Goal: Transaction & Acquisition: Book appointment/travel/reservation

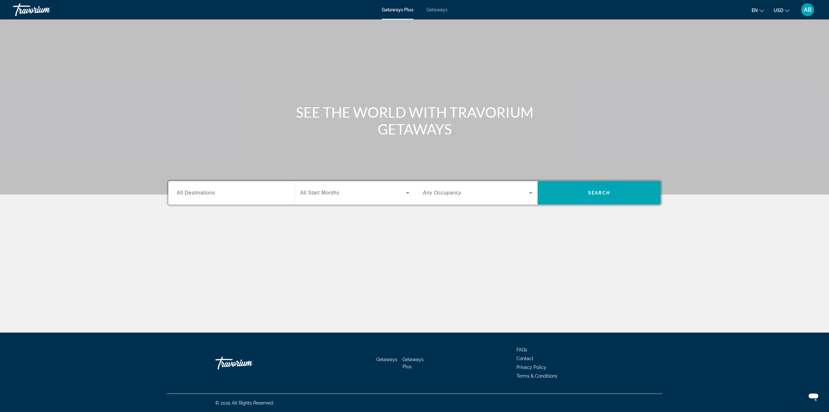
click at [442, 8] on span "Getaways" at bounding box center [436, 9] width 21 height 5
click at [253, 191] on input "Destination All Destinations" at bounding box center [231, 193] width 109 height 8
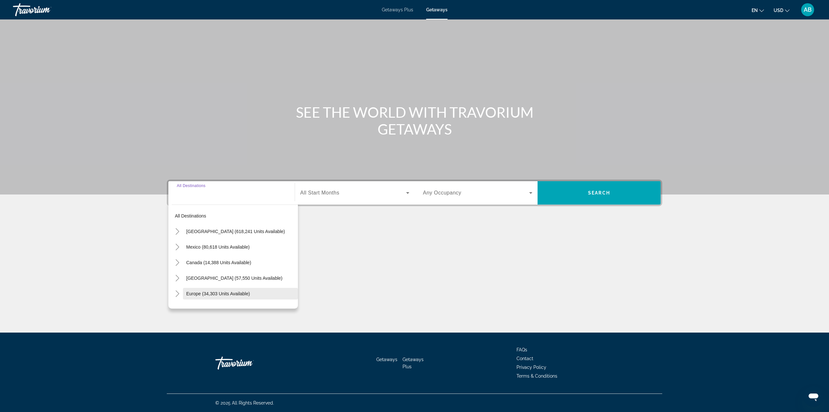
click at [211, 293] on span "Europe (34,303 units available)" at bounding box center [218, 293] width 64 height 5
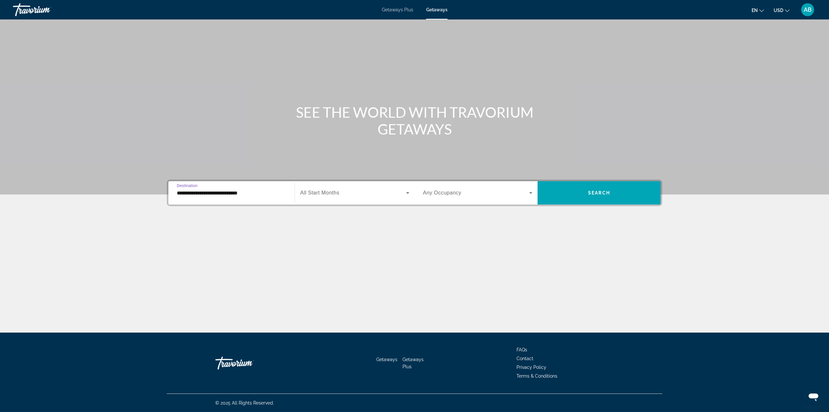
click at [228, 195] on input "**********" at bounding box center [231, 193] width 109 height 8
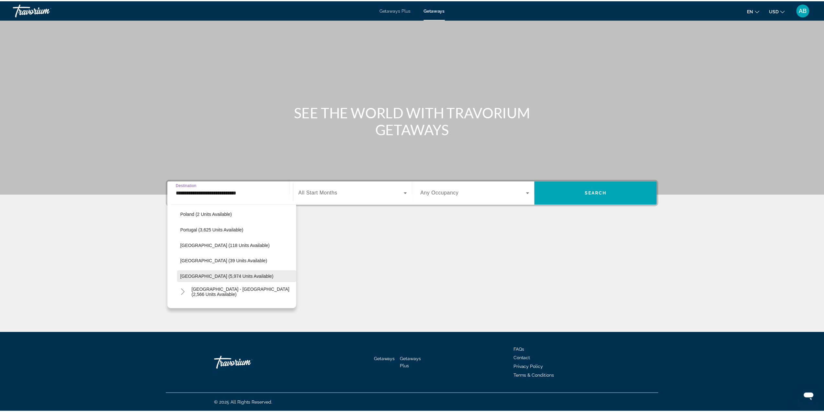
scroll to position [298, 0]
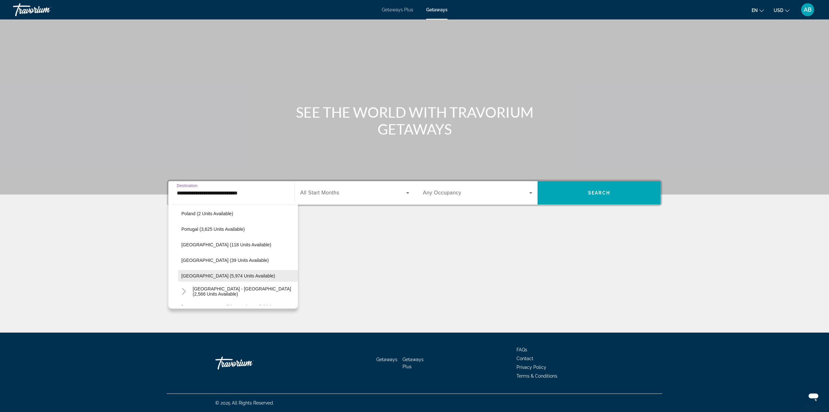
click at [208, 274] on span "[GEOGRAPHIC_DATA] (5,974 units available)" at bounding box center [228, 275] width 94 height 5
type input "**********"
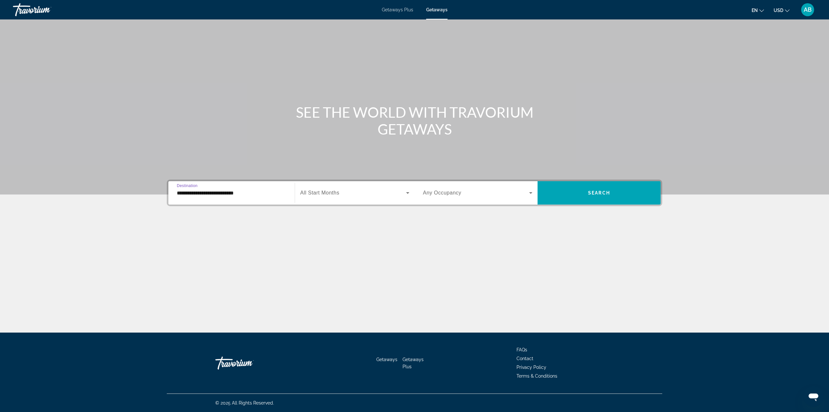
click at [351, 190] on span "Search widget" at bounding box center [353, 193] width 106 height 8
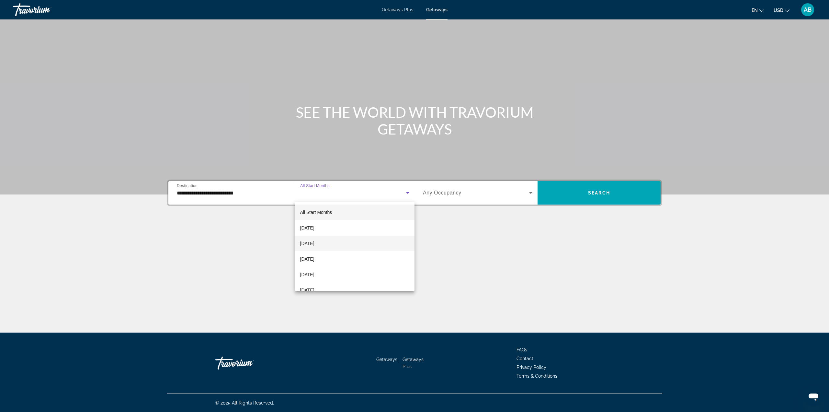
click at [357, 237] on mat-option "[DATE]" at bounding box center [355, 243] width 120 height 16
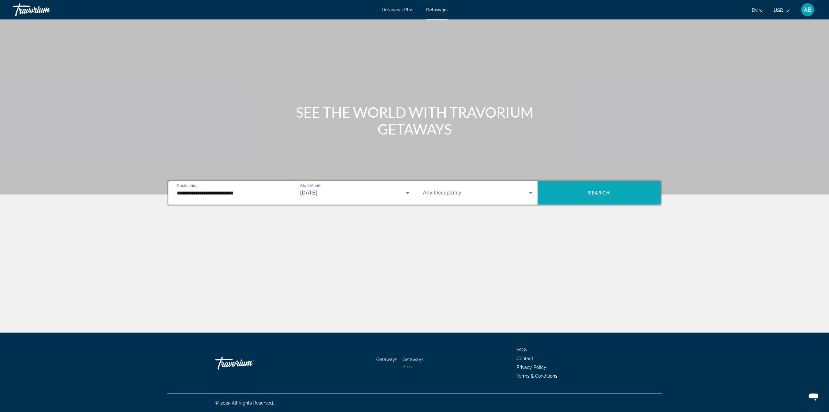
click at [598, 182] on span "Search widget" at bounding box center [598, 192] width 123 height 23
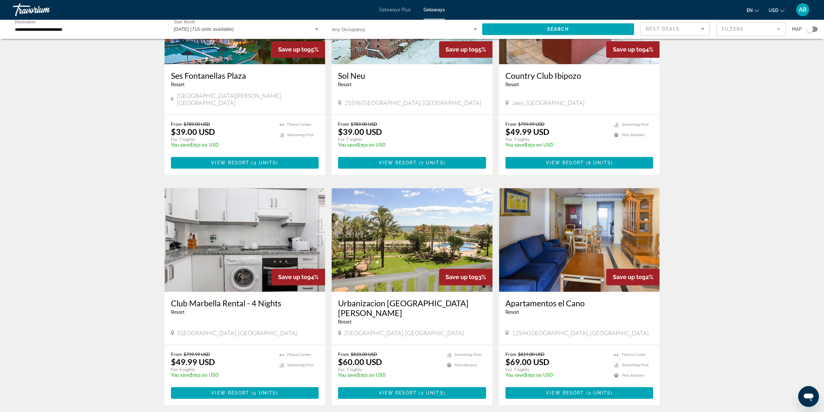
scroll to position [356, 0]
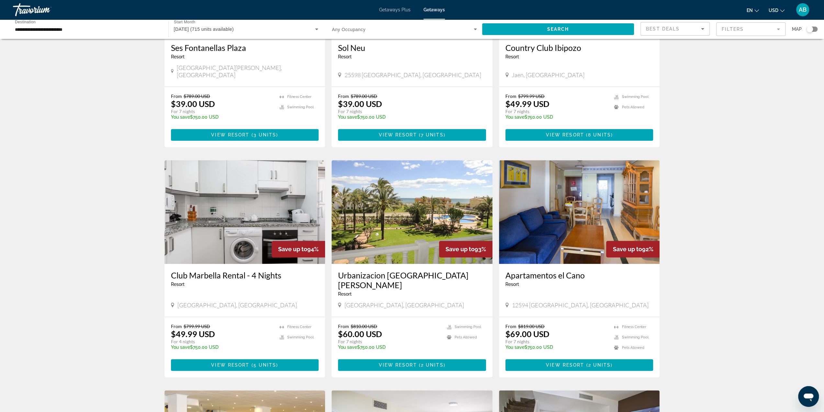
click at [453, 357] on span "Main content" at bounding box center [412, 365] width 148 height 16
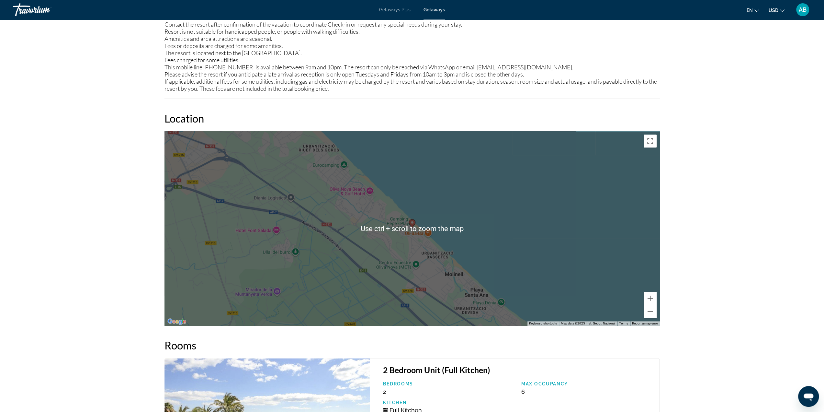
scroll to position [777, 0]
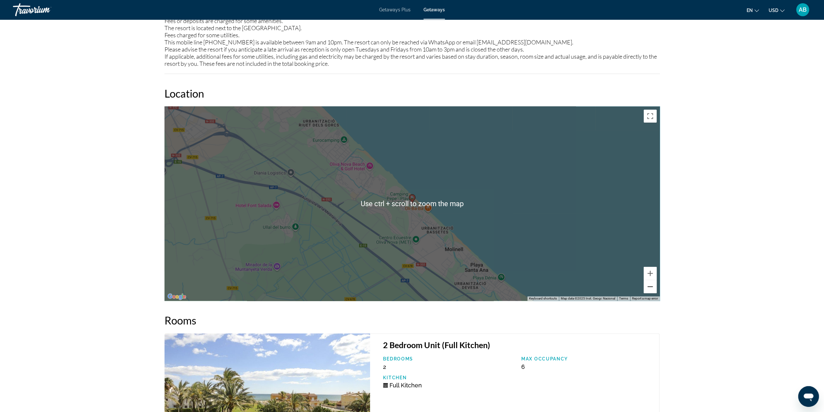
click at [655, 287] on button "Zoom out" at bounding box center [650, 286] width 13 height 13
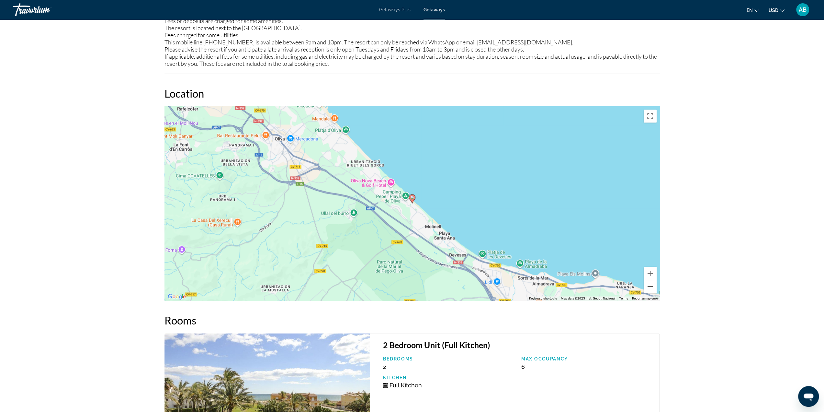
click at [655, 287] on button "Zoom out" at bounding box center [650, 286] width 13 height 13
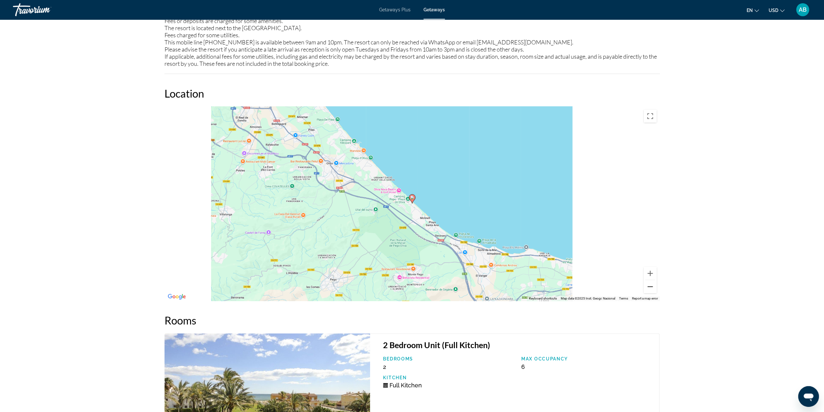
click at [655, 287] on button "Zoom out" at bounding box center [650, 286] width 13 height 13
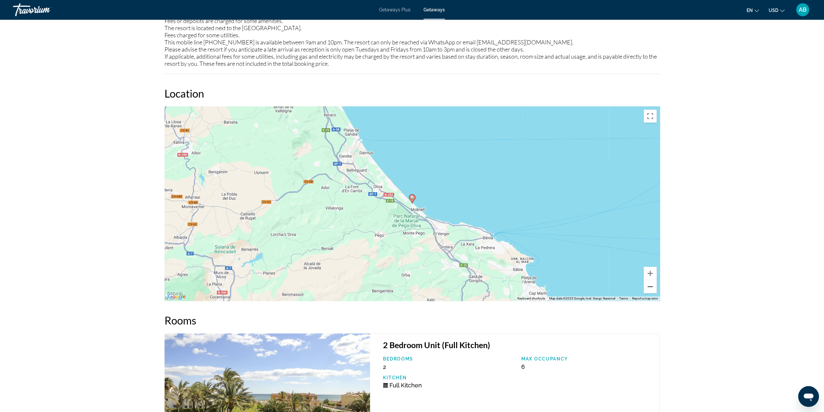
click at [655, 287] on button "Zoom out" at bounding box center [650, 286] width 13 height 13
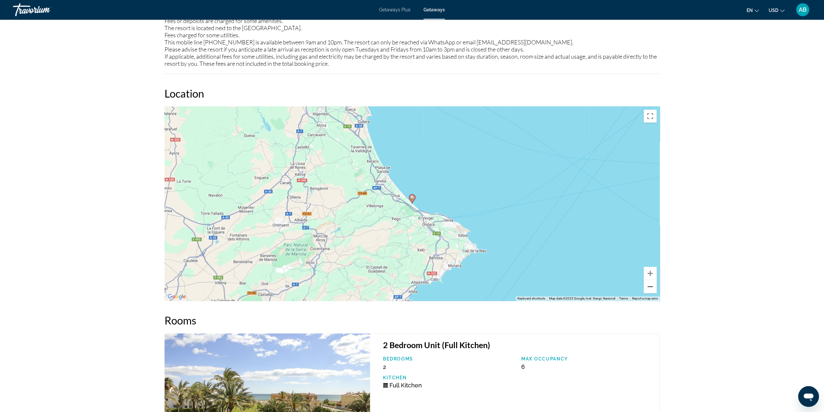
click at [655, 287] on button "Zoom out" at bounding box center [650, 286] width 13 height 13
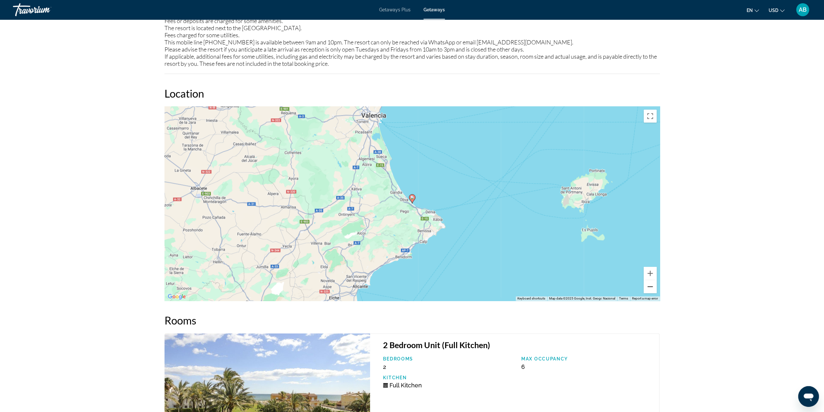
click at [655, 287] on button "Zoom out" at bounding box center [650, 286] width 13 height 13
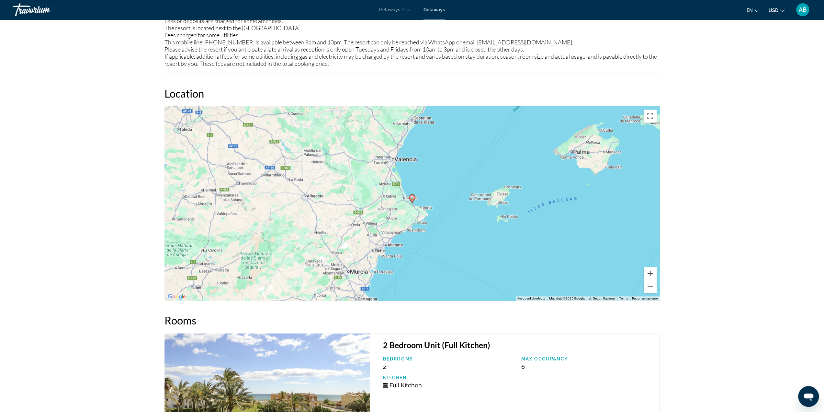
click at [651, 274] on button "Zoom in" at bounding box center [650, 272] width 13 height 13
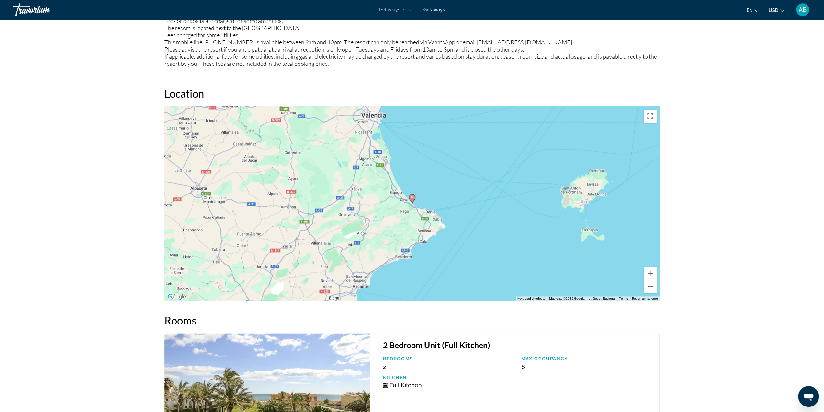
click at [653, 285] on button "Zoom out" at bounding box center [650, 286] width 13 height 13
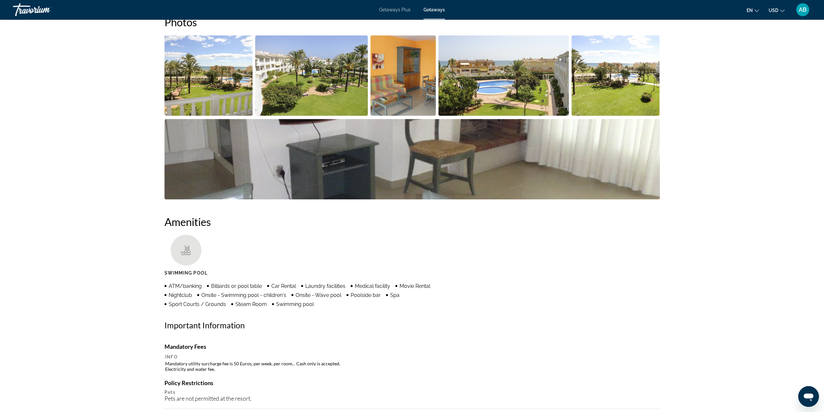
scroll to position [194, 0]
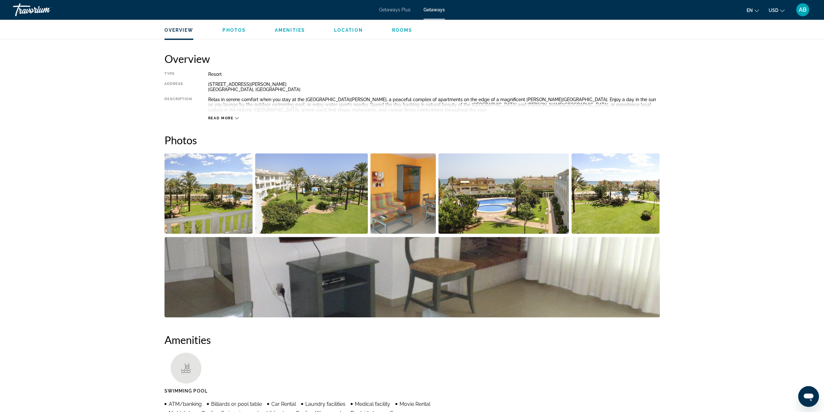
click at [218, 194] on img "Open full-screen image slider" at bounding box center [208, 193] width 88 height 80
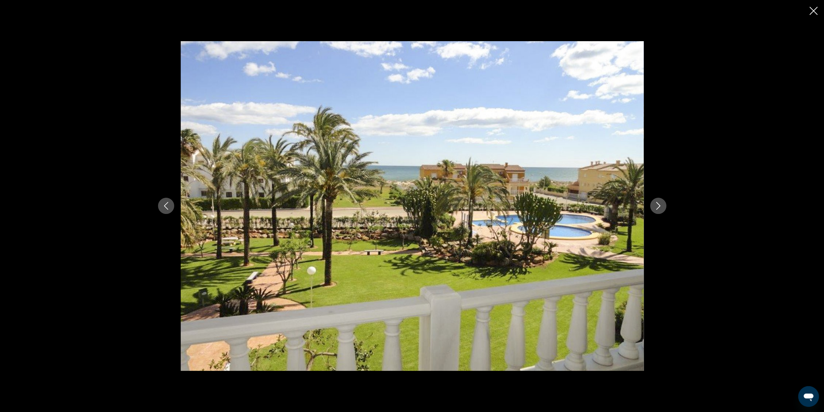
click at [656, 209] on icon "Next image" at bounding box center [658, 206] width 8 height 8
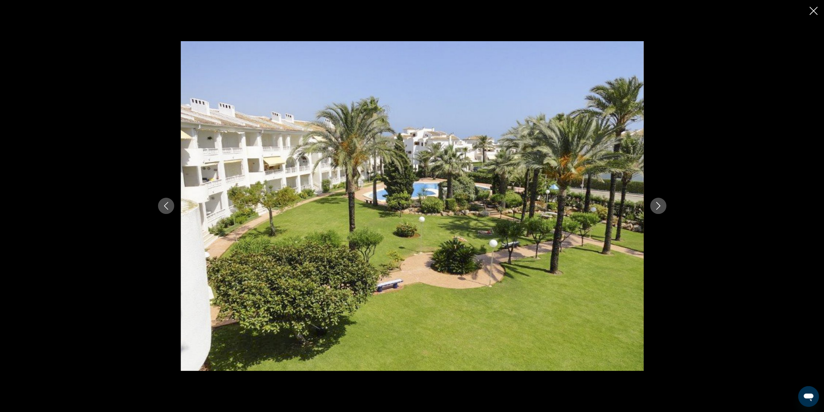
click at [656, 209] on icon "Next image" at bounding box center [658, 206] width 8 height 8
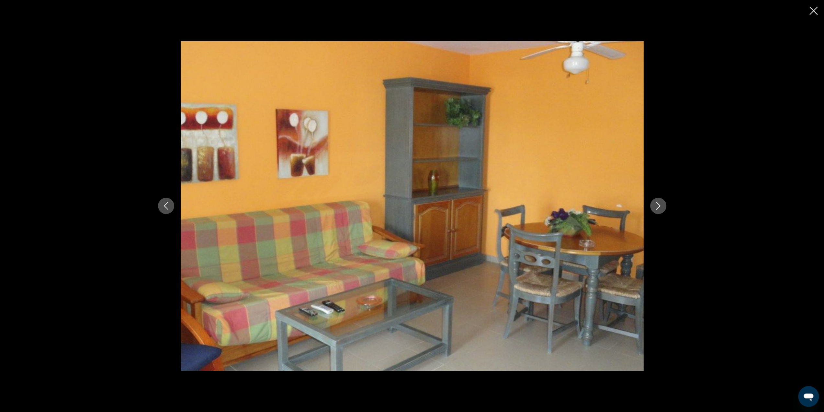
click at [656, 209] on icon "Next image" at bounding box center [658, 206] width 8 height 8
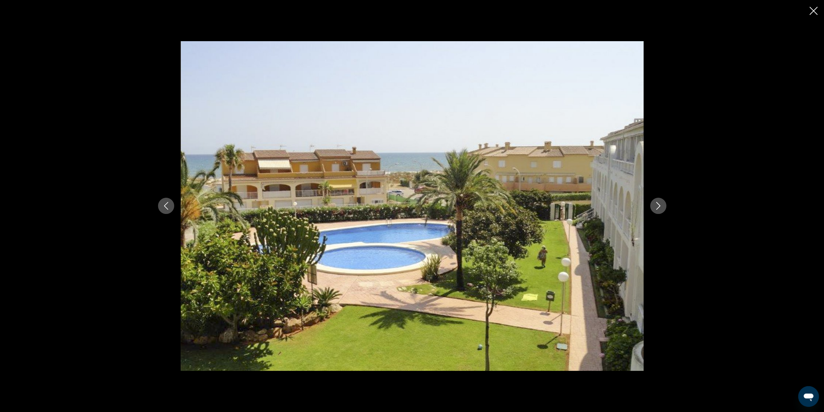
click at [172, 200] on div "prev next" at bounding box center [412, 205] width 521 height 329
click at [166, 204] on icon "Previous image" at bounding box center [166, 206] width 4 height 8
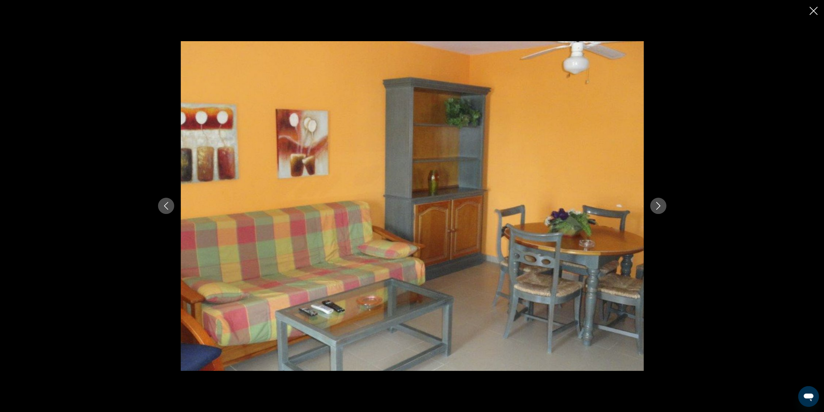
click at [657, 204] on icon "Next image" at bounding box center [658, 206] width 8 height 8
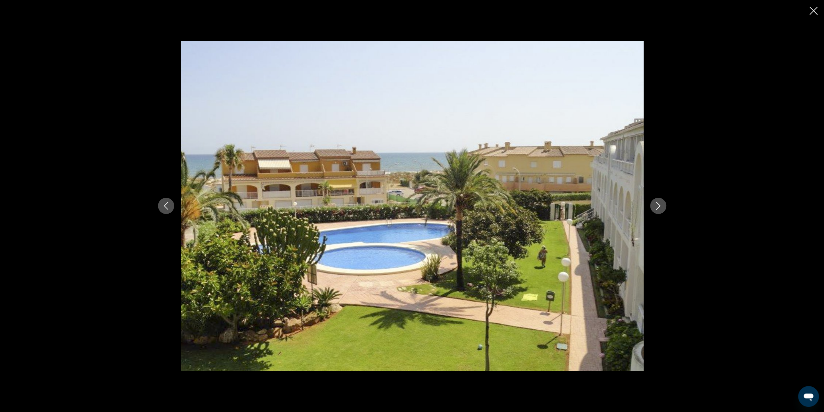
click at [660, 205] on icon "Next image" at bounding box center [658, 206] width 8 height 8
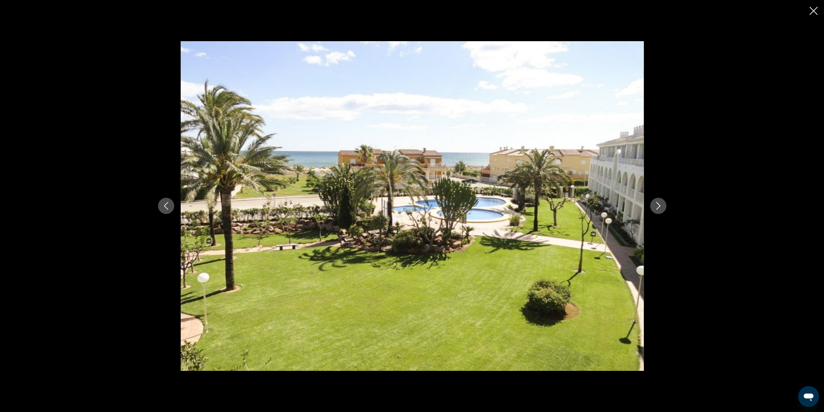
click at [661, 206] on icon "Next image" at bounding box center [658, 206] width 8 height 8
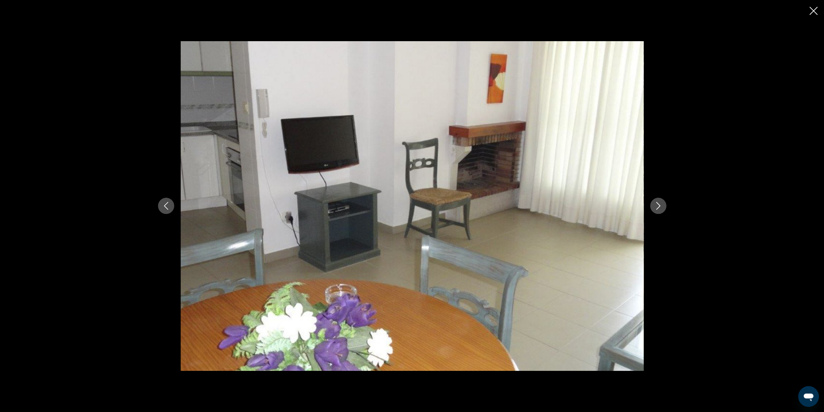
click at [661, 206] on icon "Next image" at bounding box center [658, 206] width 8 height 8
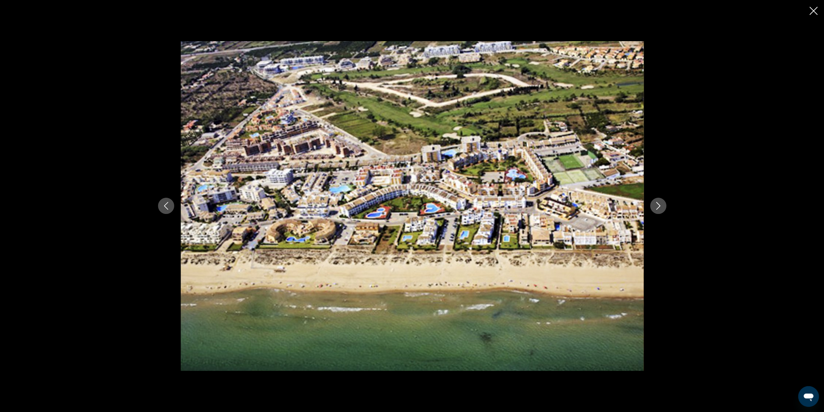
click at [694, 112] on div "prev next" at bounding box center [412, 206] width 824 height 412
click at [808, 15] on div "prev next" at bounding box center [412, 206] width 824 height 412
click at [811, 12] on icon "Close slideshow" at bounding box center [813, 11] width 8 height 8
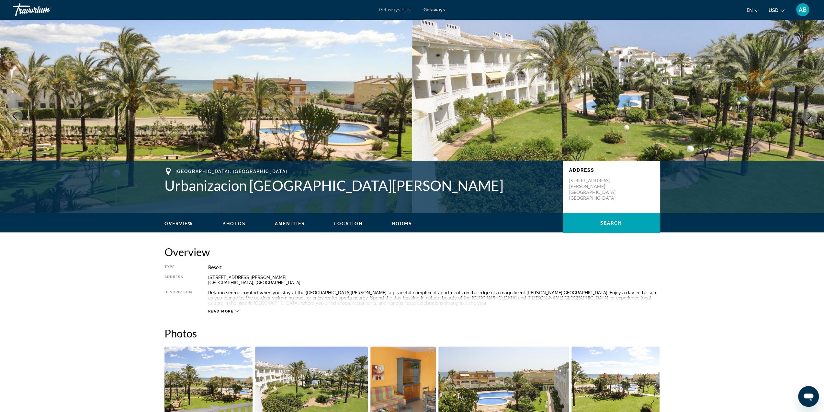
scroll to position [0, 0]
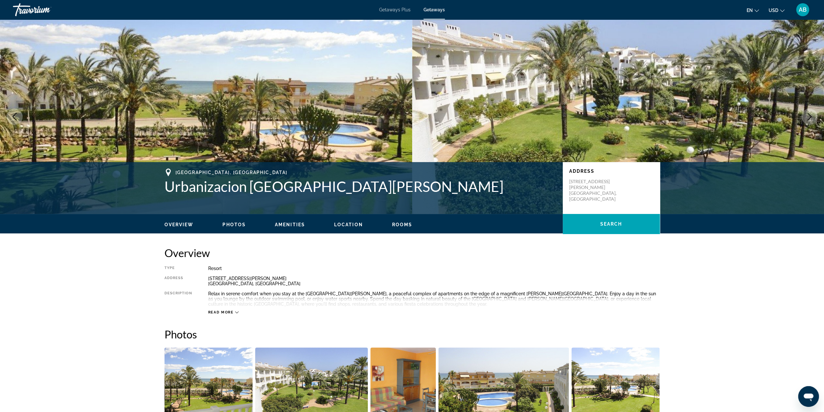
click at [318, 187] on h1 "Urbanizacion [GEOGRAPHIC_DATA][PERSON_NAME]" at bounding box center [360, 186] width 392 height 17
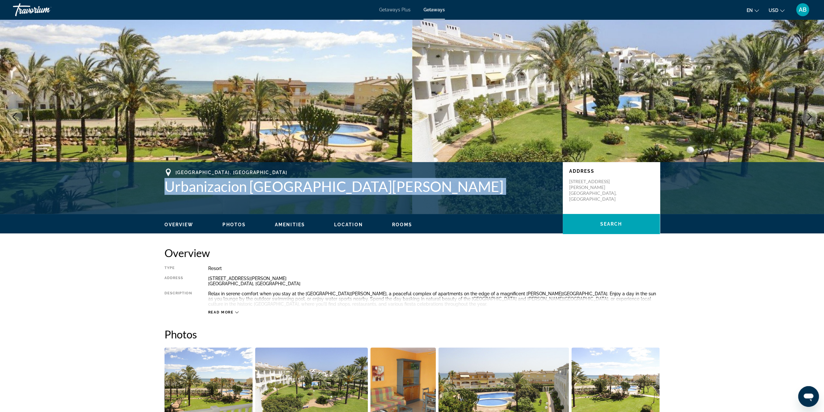
click at [318, 187] on h1 "Urbanizacion [GEOGRAPHIC_DATA][PERSON_NAME]" at bounding box center [360, 186] width 392 height 17
copy h1 "Urbanizacion [GEOGRAPHIC_DATA][PERSON_NAME]"
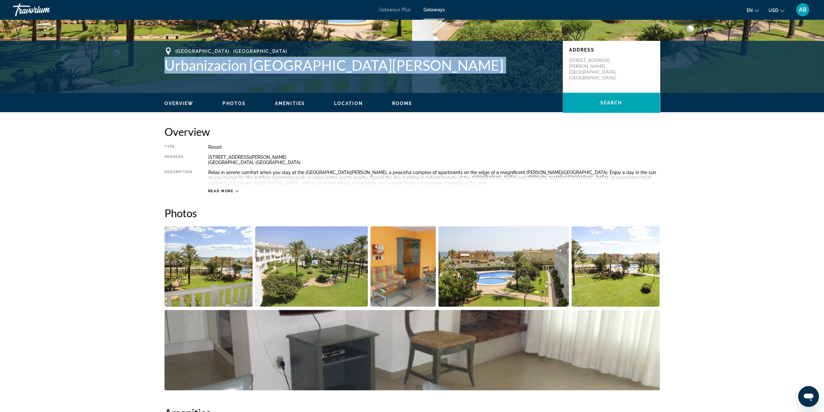
scroll to position [65, 0]
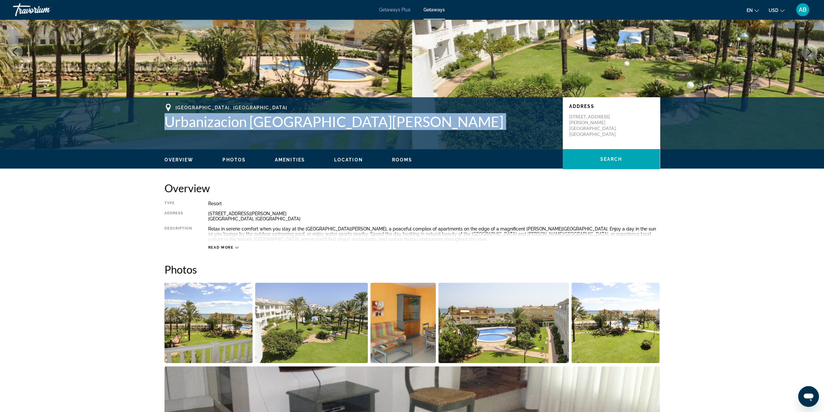
copy h1 "Urbanizacion [GEOGRAPHIC_DATA][PERSON_NAME]"
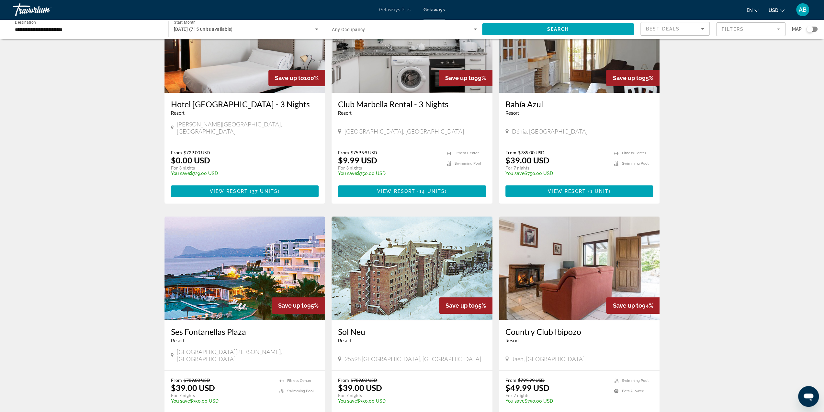
scroll to position [32, 0]
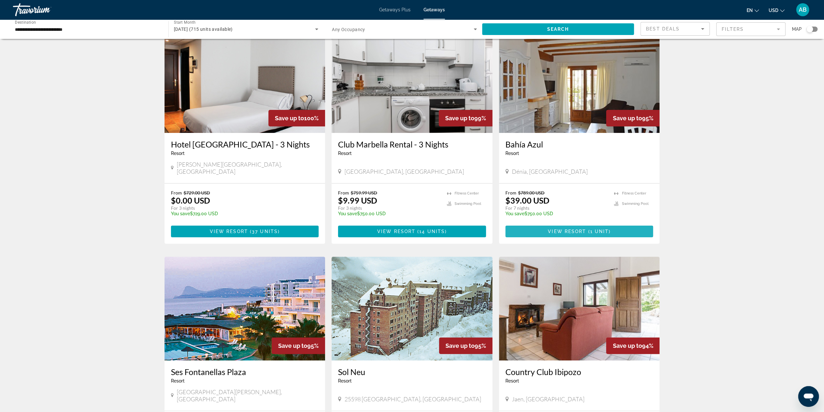
click at [569, 230] on span "Main content" at bounding box center [579, 231] width 148 height 16
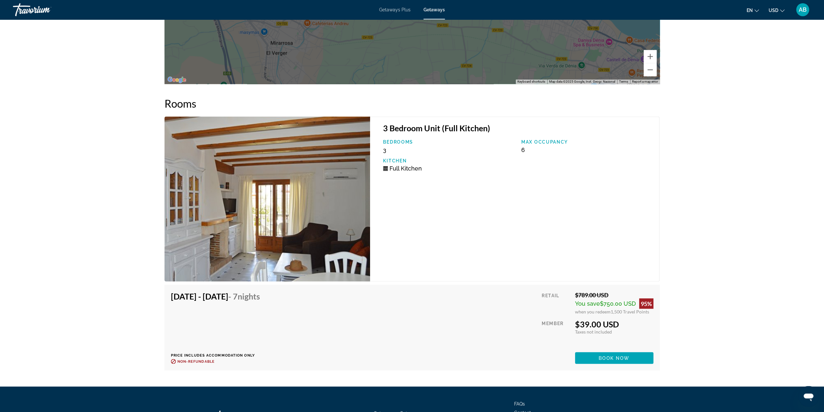
scroll to position [907, 0]
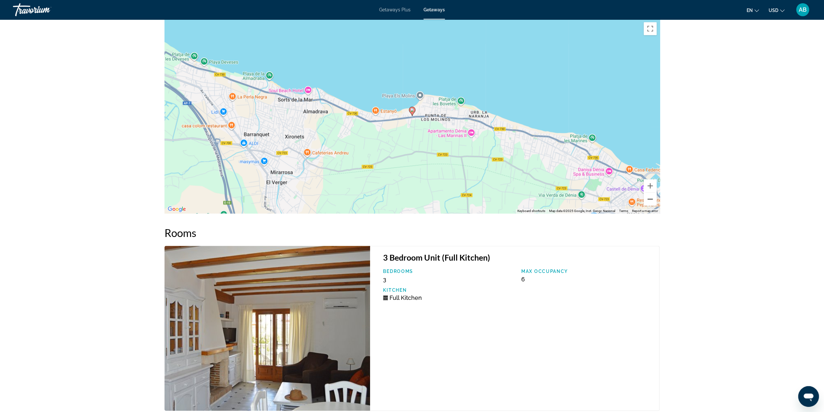
click at [647, 200] on button "Zoom out" at bounding box center [650, 198] width 13 height 13
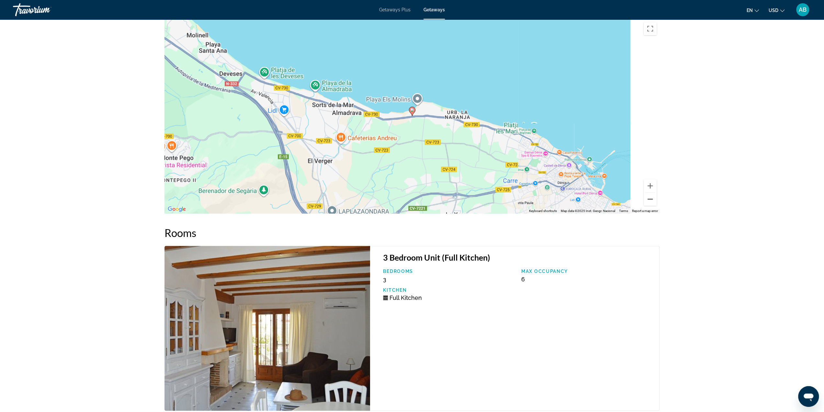
click at [647, 200] on button "Zoom out" at bounding box center [650, 198] width 13 height 13
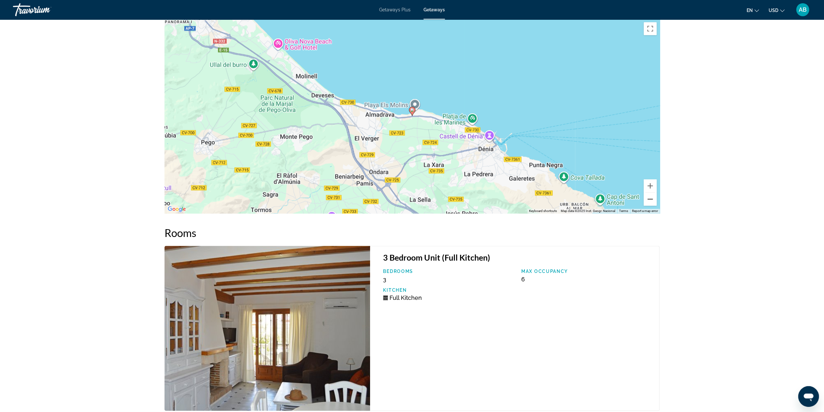
click at [647, 200] on button "Zoom out" at bounding box center [650, 198] width 13 height 13
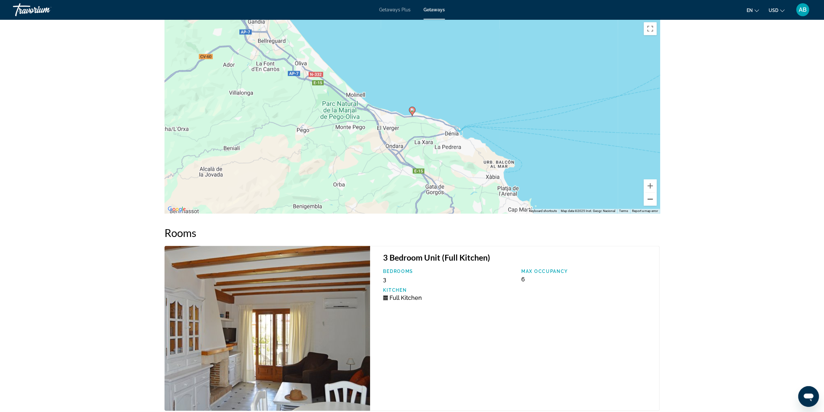
click at [647, 200] on button "Zoom out" at bounding box center [650, 198] width 13 height 13
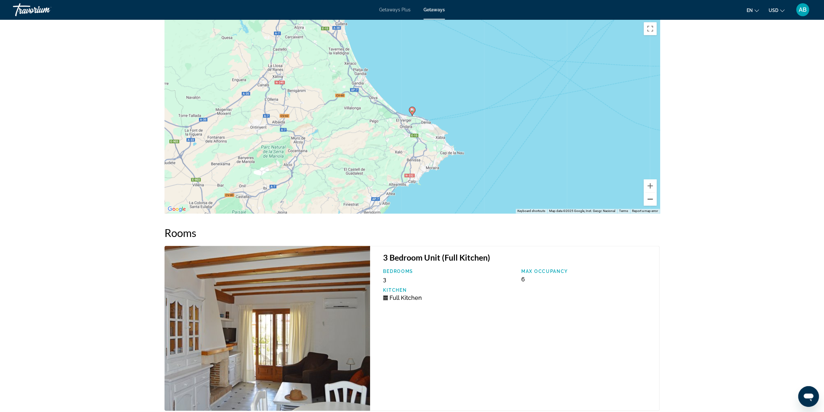
click at [647, 200] on button "Zoom out" at bounding box center [650, 198] width 13 height 13
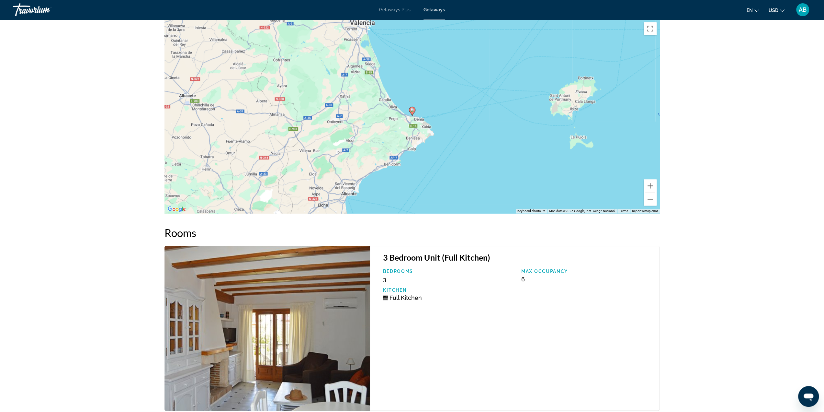
click at [647, 200] on button "Zoom out" at bounding box center [650, 198] width 13 height 13
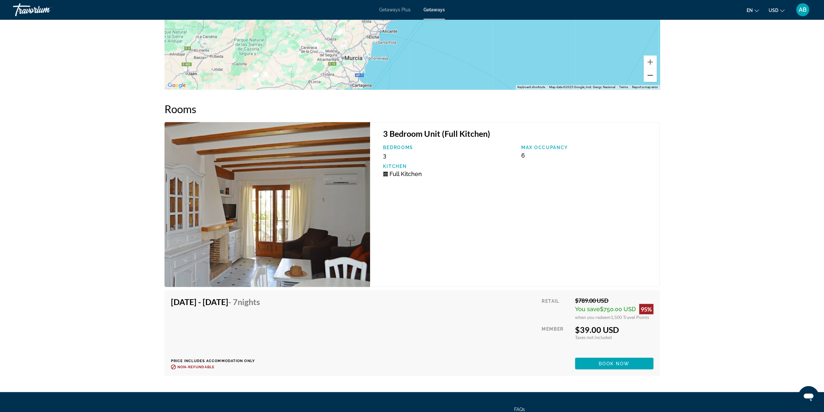
scroll to position [1036, 0]
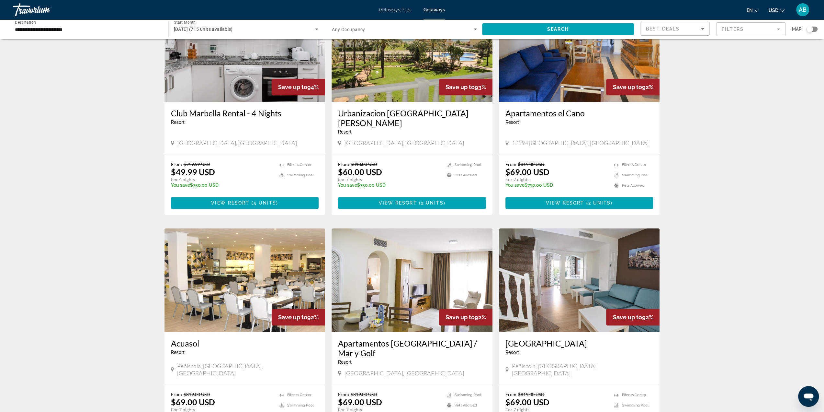
scroll to position [635, 0]
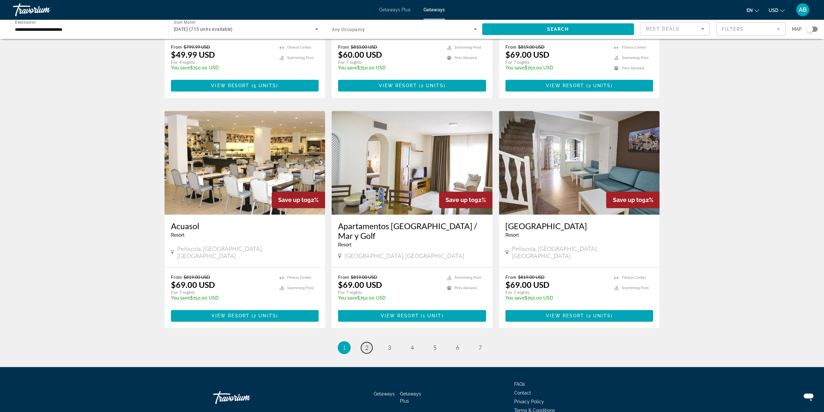
click at [370, 342] on link "page 2" at bounding box center [366, 347] width 11 height 11
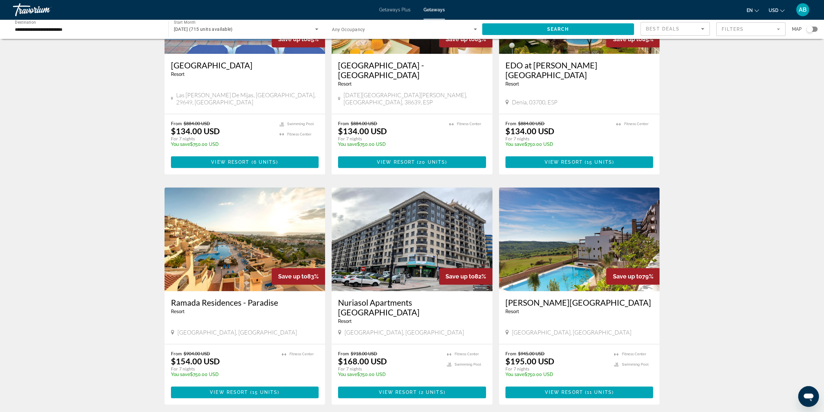
scroll to position [645, 0]
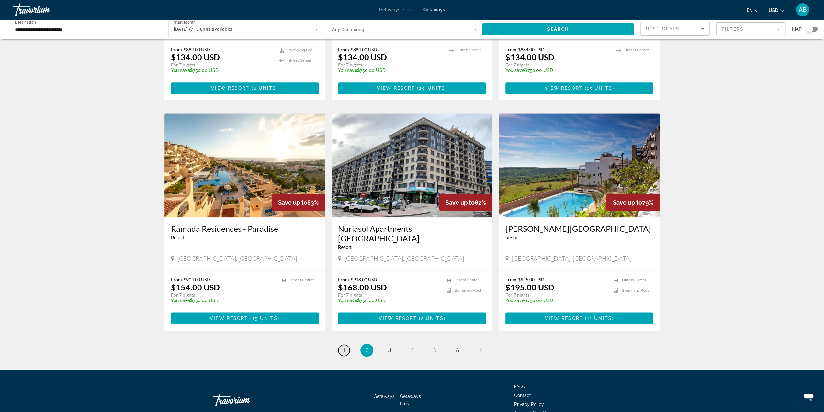
click at [346, 344] on link "page 1" at bounding box center [343, 349] width 11 height 11
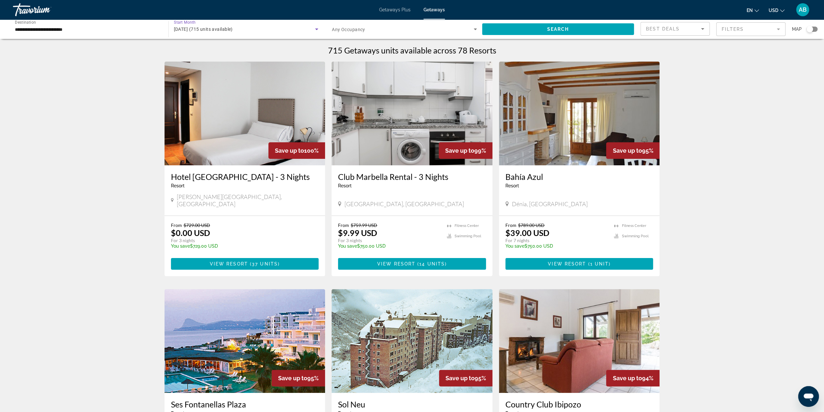
click at [249, 30] on div "[DATE] (715 units available)" at bounding box center [244, 29] width 141 height 8
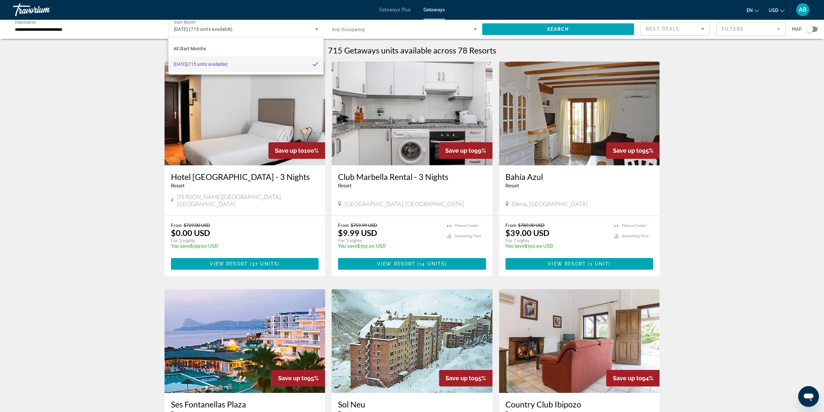
click at [139, 68] on div at bounding box center [412, 206] width 824 height 412
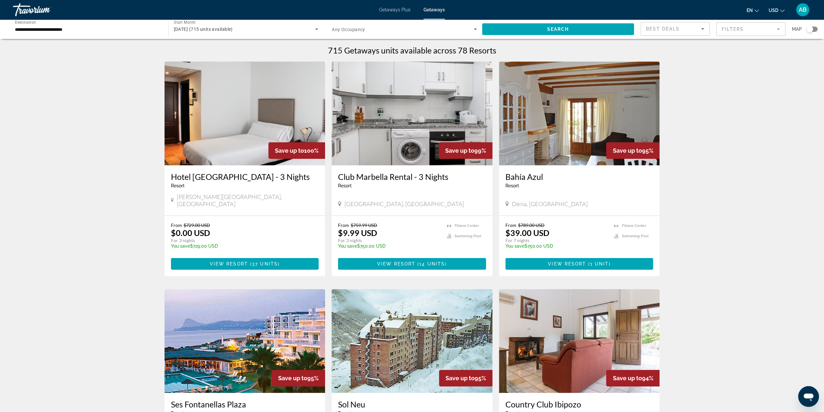
drag, startPoint x: 387, startPoint y: 17, endPoint x: 390, endPoint y: 9, distance: 7.8
click at [388, 15] on div "Getaways Plus Getaways en English Español Français Italiano Português русский U…" at bounding box center [412, 9] width 824 height 17
click at [390, 9] on span "Getaways Plus" at bounding box center [394, 9] width 31 height 5
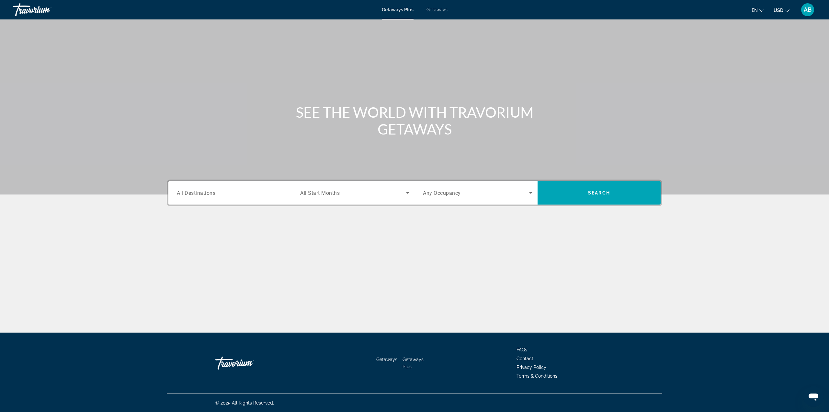
click at [241, 197] on div "Search widget" at bounding box center [231, 193] width 109 height 18
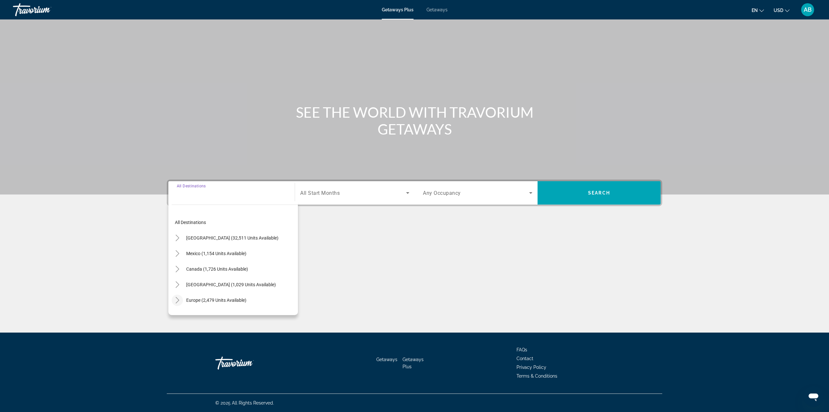
click at [174, 299] on icon "Toggle Europe (2,479 units available)" at bounding box center [177, 300] width 6 height 6
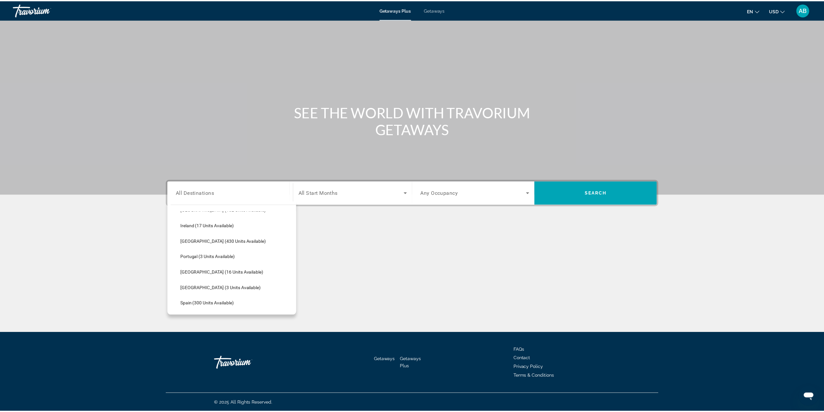
scroll to position [275, 0]
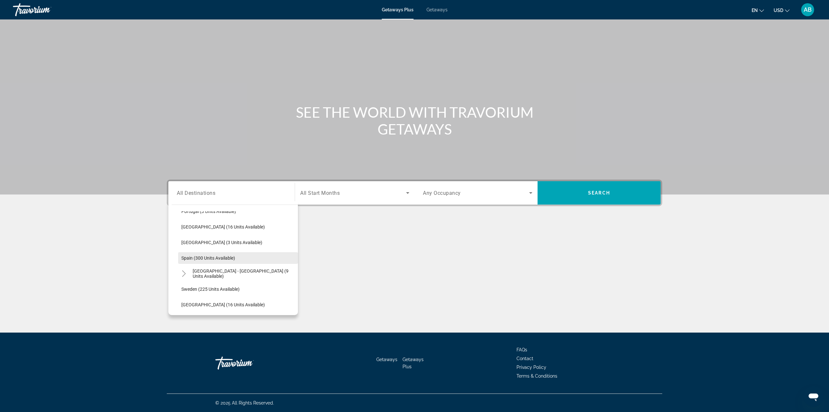
click at [222, 259] on button "Spain (300 units available)" at bounding box center [238, 258] width 120 height 12
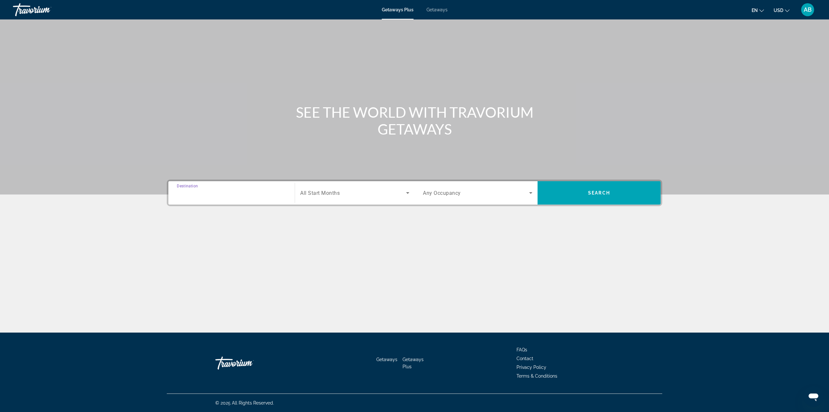
type input "**********"
click at [363, 195] on span "Search widget" at bounding box center [353, 193] width 106 height 8
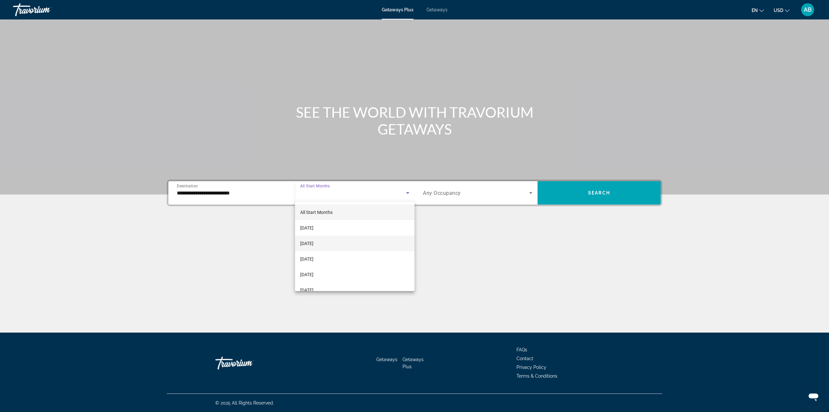
click at [331, 242] on mat-option "[DATE]" at bounding box center [355, 243] width 120 height 16
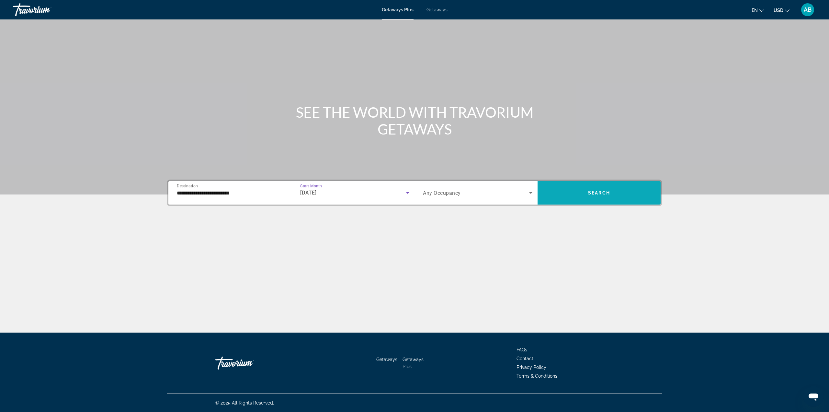
click at [603, 182] on span "Search widget" at bounding box center [598, 192] width 123 height 23
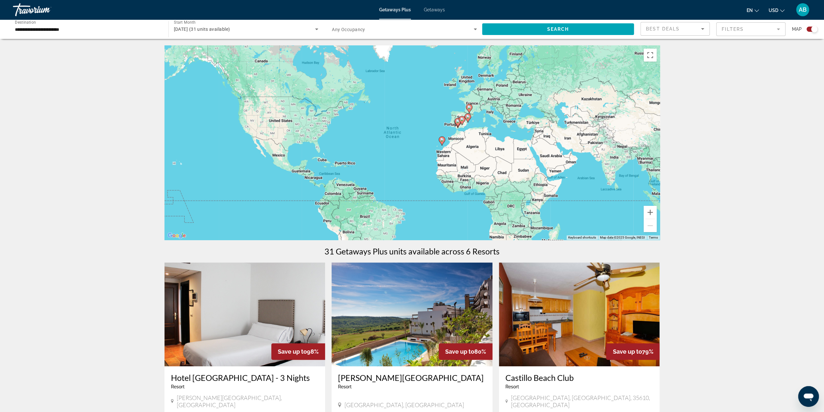
click at [437, 10] on span "Getaways" at bounding box center [434, 9] width 21 height 5
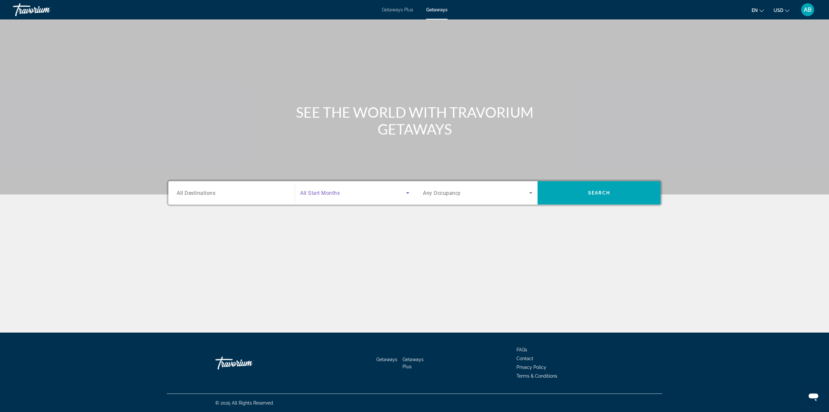
click at [345, 192] on span "Search widget" at bounding box center [353, 193] width 106 height 8
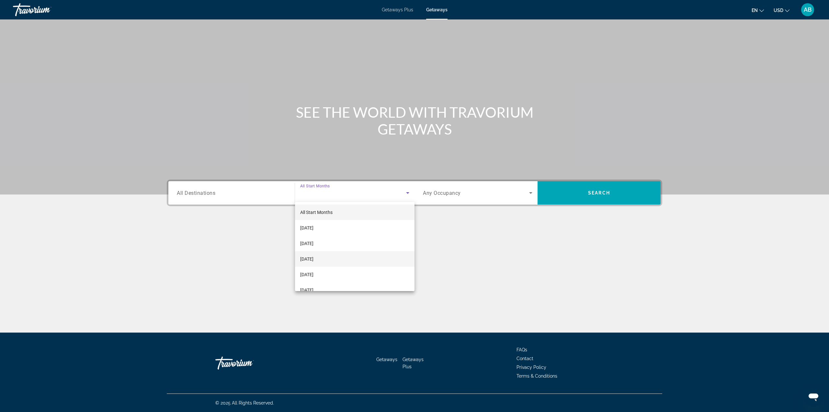
click at [328, 264] on mat-option "[DATE]" at bounding box center [355, 259] width 120 height 16
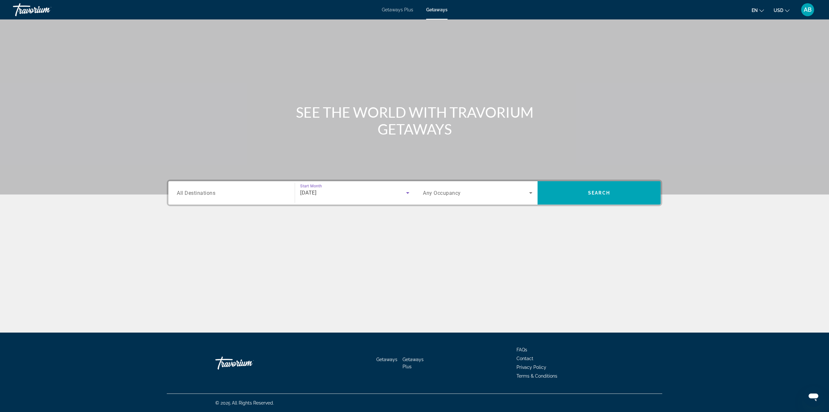
click at [240, 192] on input "Destination All Destinations" at bounding box center [231, 193] width 109 height 8
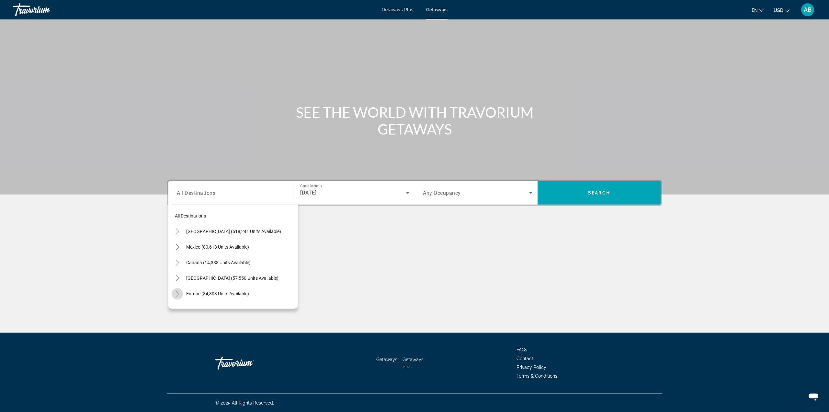
click at [180, 292] on icon "Toggle Europe (34,303 units available)" at bounding box center [177, 293] width 6 height 6
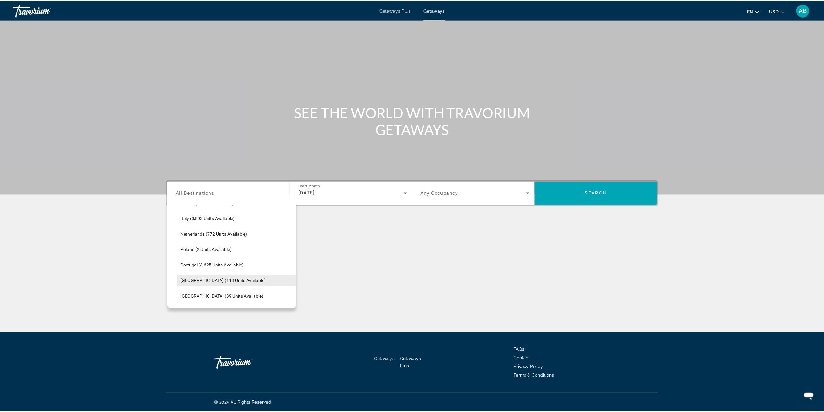
scroll to position [275, 0]
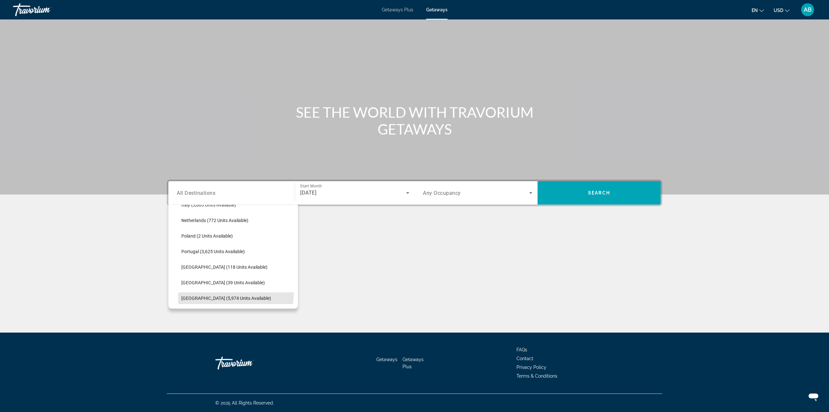
drag, startPoint x: 212, startPoint y: 293, endPoint x: 271, endPoint y: 266, distance: 65.2
click at [212, 293] on span "Search widget" at bounding box center [238, 298] width 120 height 16
type input "**********"
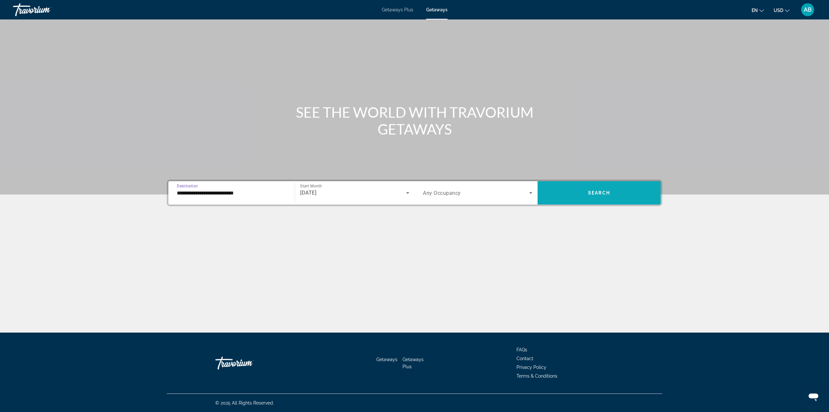
click at [592, 203] on span "Search widget" at bounding box center [598, 192] width 123 height 23
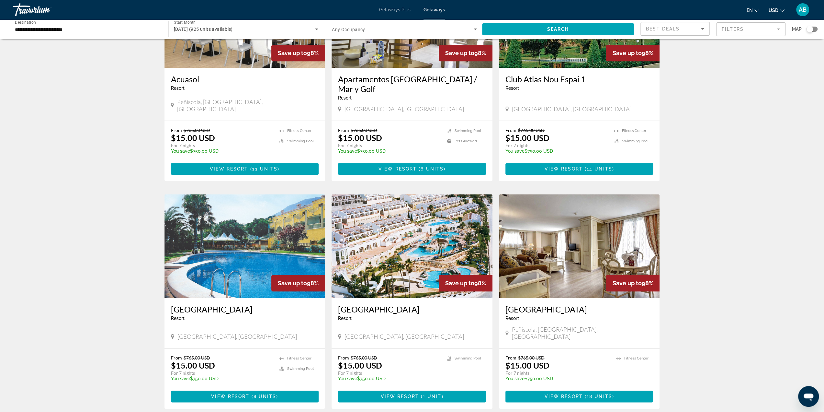
scroll to position [583, 0]
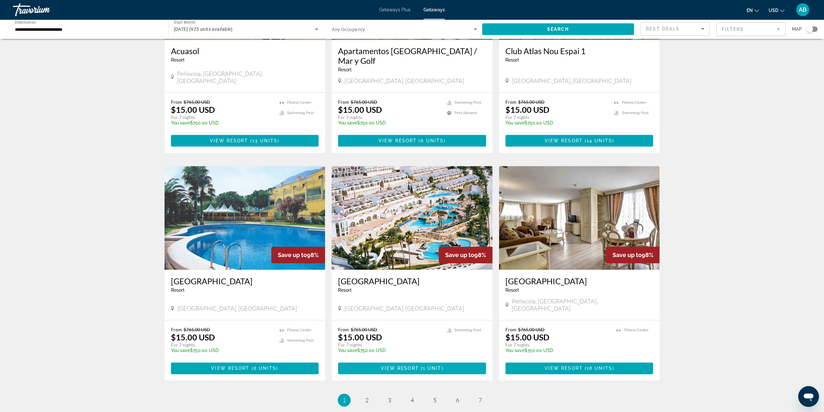
click at [411, 360] on span "Main content" at bounding box center [412, 368] width 148 height 16
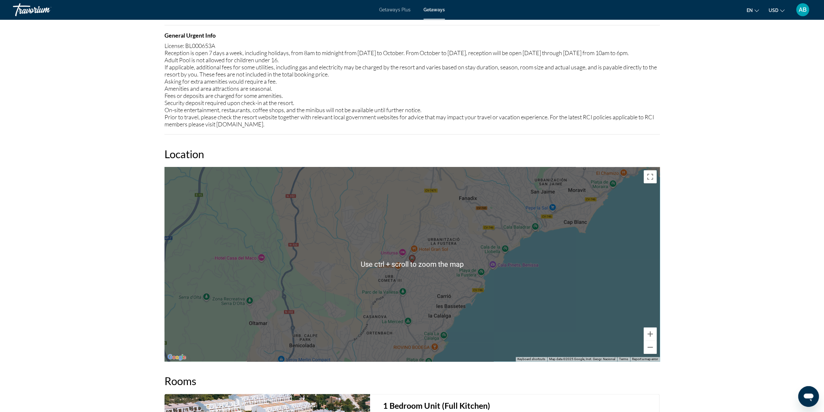
scroll to position [777, 0]
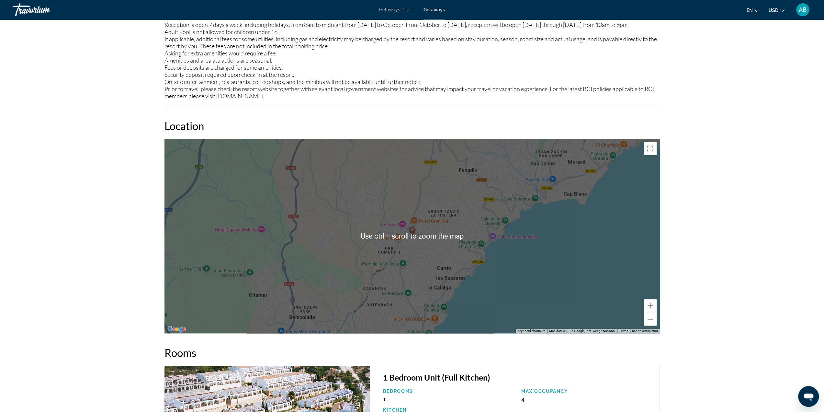
click at [650, 317] on button "Zoom out" at bounding box center [650, 318] width 13 height 13
click at [649, 317] on button "Zoom out" at bounding box center [650, 318] width 13 height 13
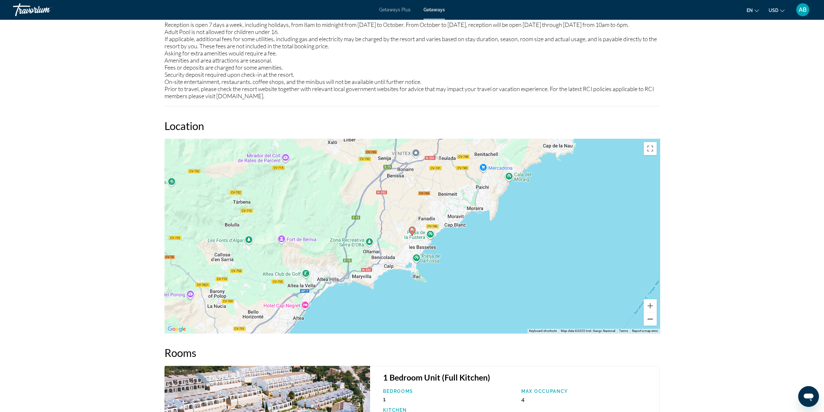
click at [649, 317] on button "Zoom out" at bounding box center [650, 318] width 13 height 13
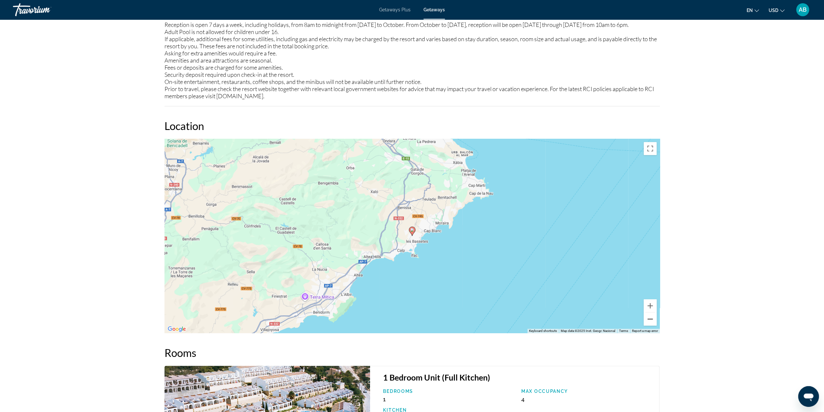
click at [649, 317] on button "Zoom out" at bounding box center [650, 318] width 13 height 13
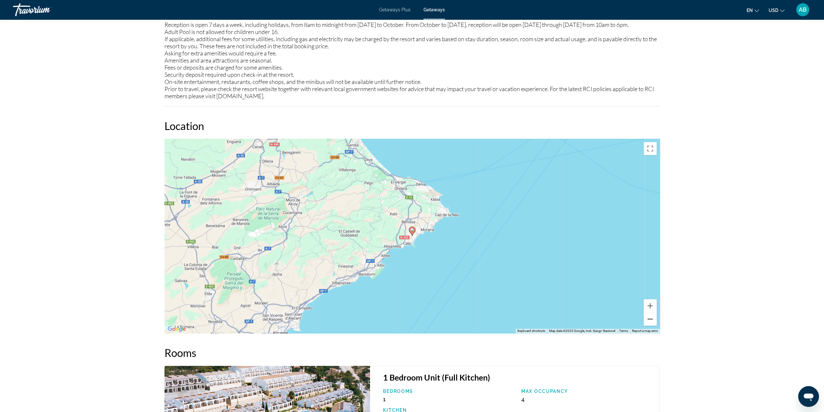
click at [649, 317] on button "Zoom out" at bounding box center [650, 318] width 13 height 13
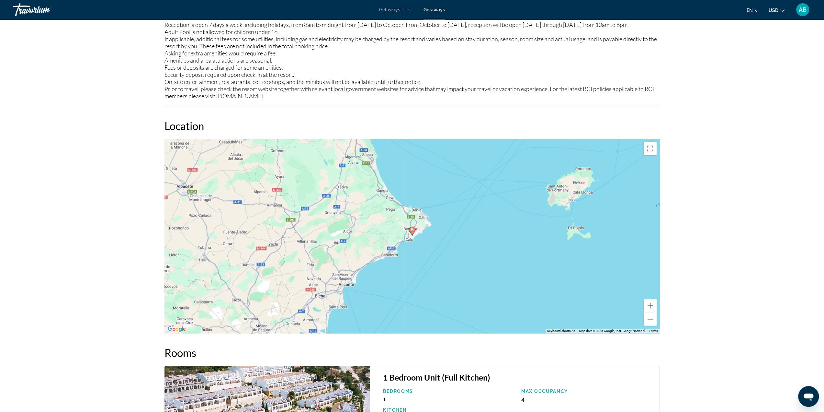
click at [649, 317] on button "Zoom out" at bounding box center [650, 318] width 13 height 13
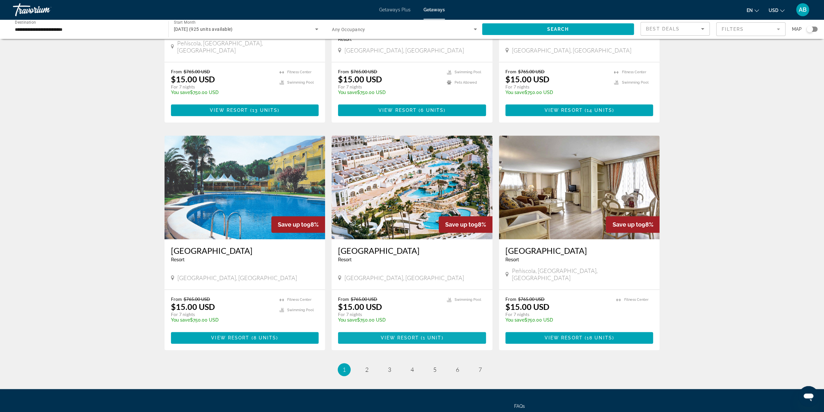
scroll to position [615, 0]
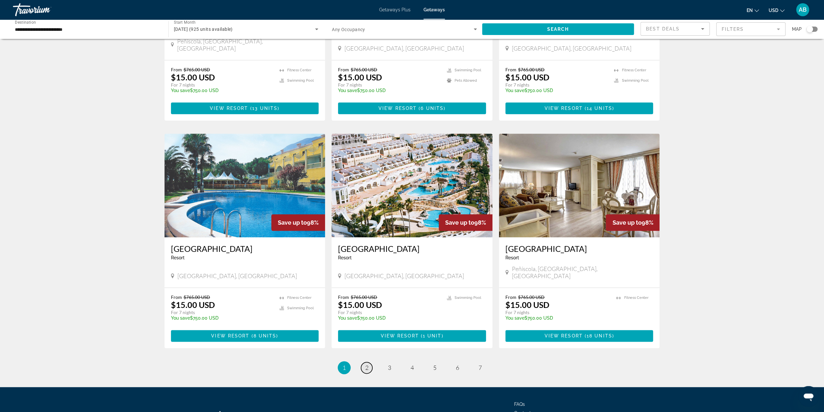
click at [369, 362] on link "page 2" at bounding box center [366, 367] width 11 height 11
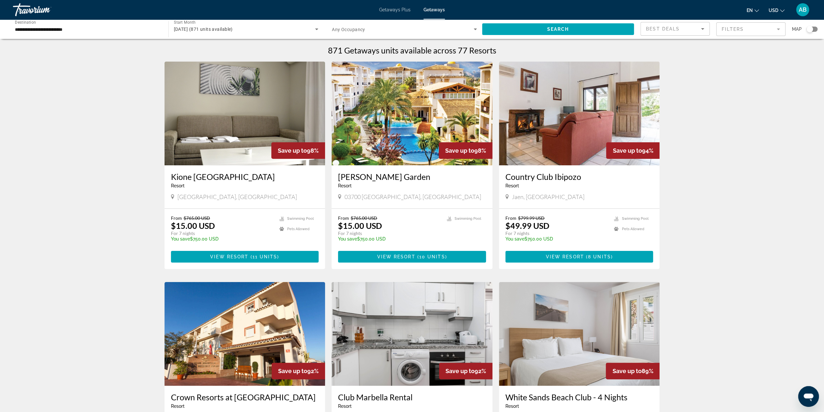
scroll to position [130, 0]
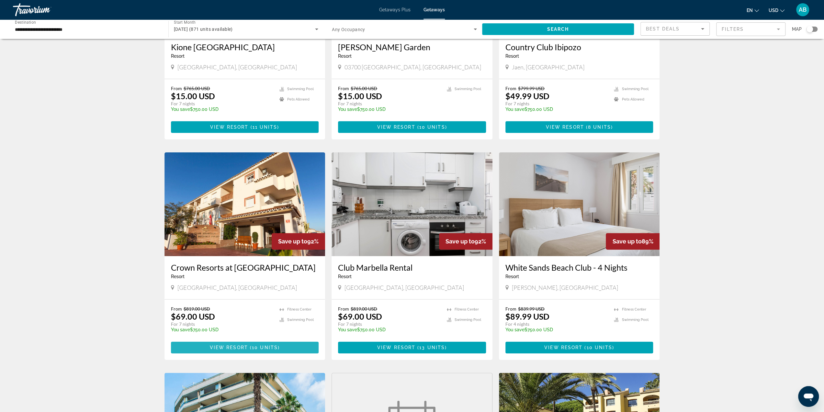
click at [284, 349] on span "Main content" at bounding box center [245, 347] width 148 height 16
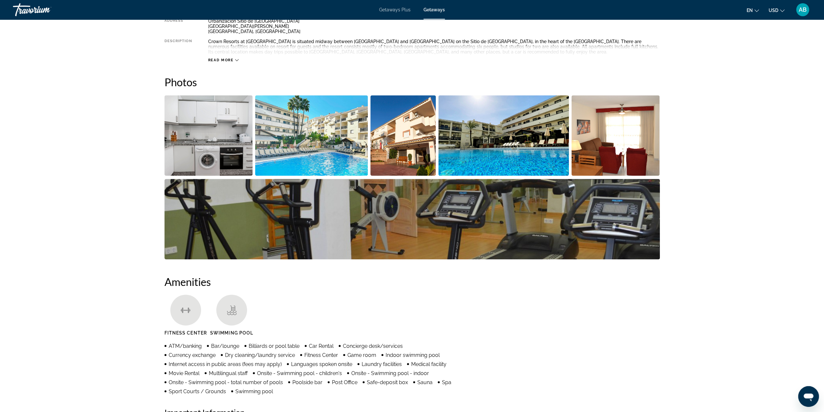
scroll to position [259, 0]
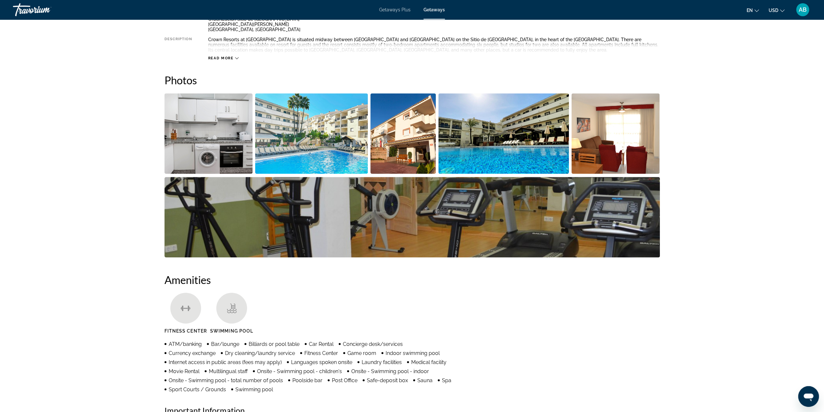
click at [306, 118] on img "Open full-screen image slider" at bounding box center [311, 133] width 113 height 80
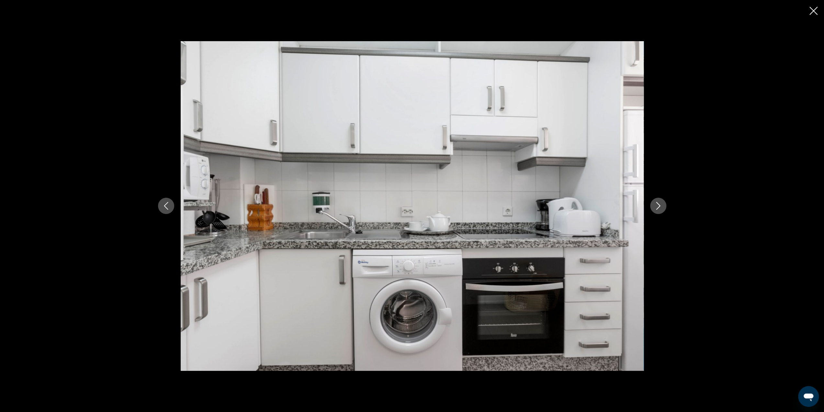
click at [653, 201] on button "Next image" at bounding box center [658, 206] width 16 height 16
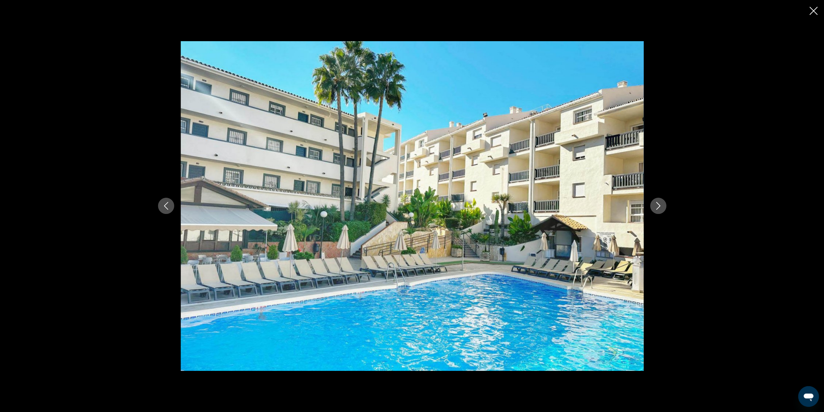
click at [654, 201] on button "Next image" at bounding box center [658, 206] width 16 height 16
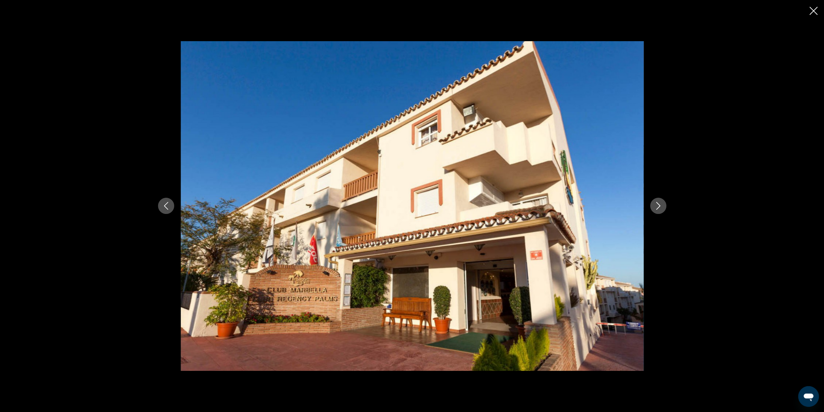
click at [657, 202] on icon "Next image" at bounding box center [658, 206] width 8 height 8
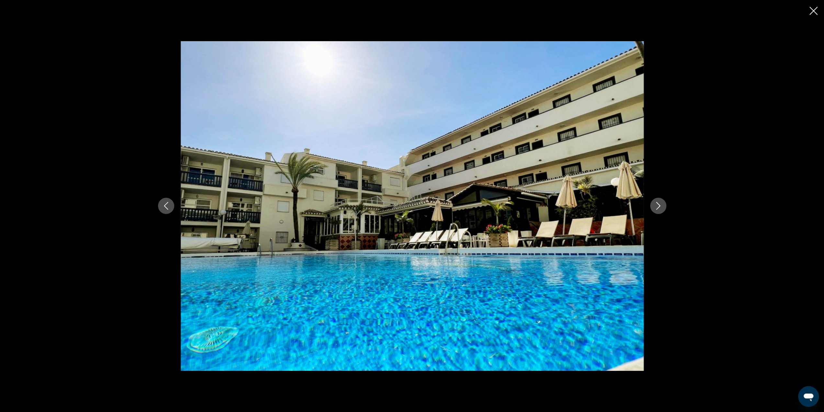
click at [657, 202] on icon "Next image" at bounding box center [658, 206] width 8 height 8
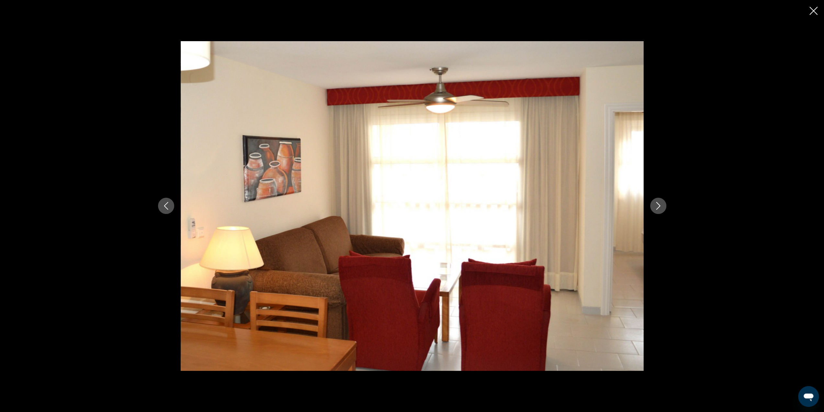
click at [657, 202] on icon "Next image" at bounding box center [658, 206] width 8 height 8
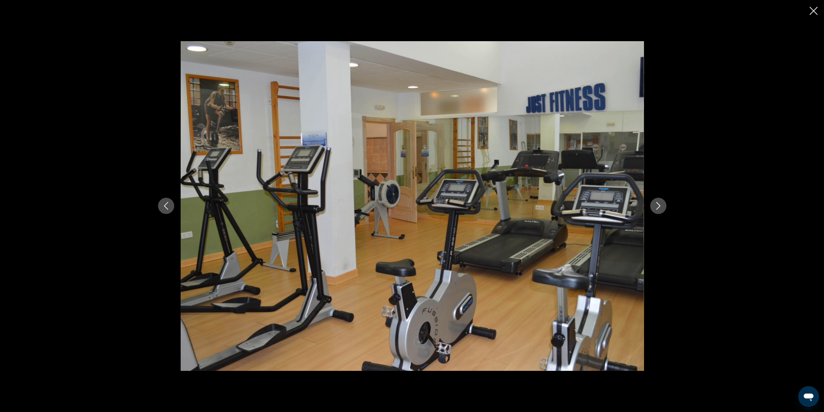
click at [657, 202] on icon "Next image" at bounding box center [658, 206] width 8 height 8
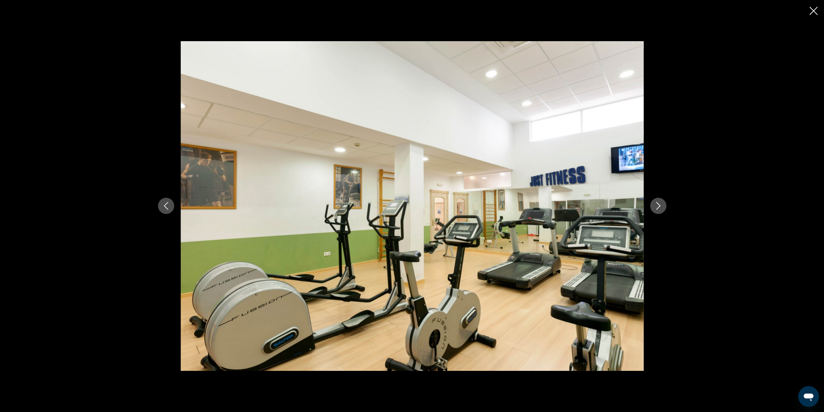
click at [657, 202] on icon "Next image" at bounding box center [658, 206] width 8 height 8
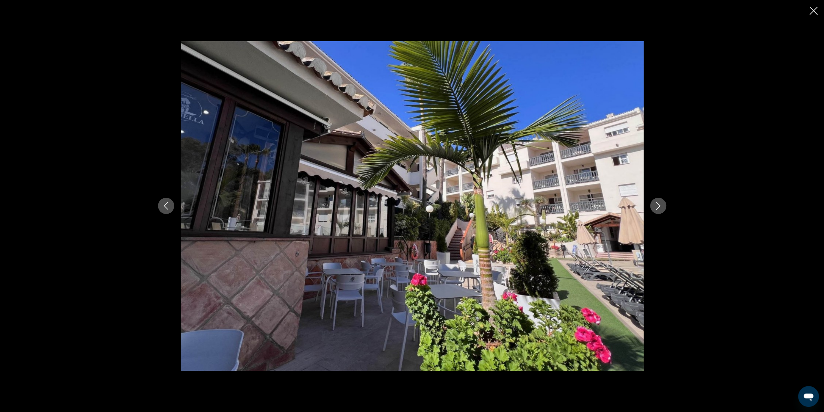
click at [657, 202] on icon "Next image" at bounding box center [658, 206] width 8 height 8
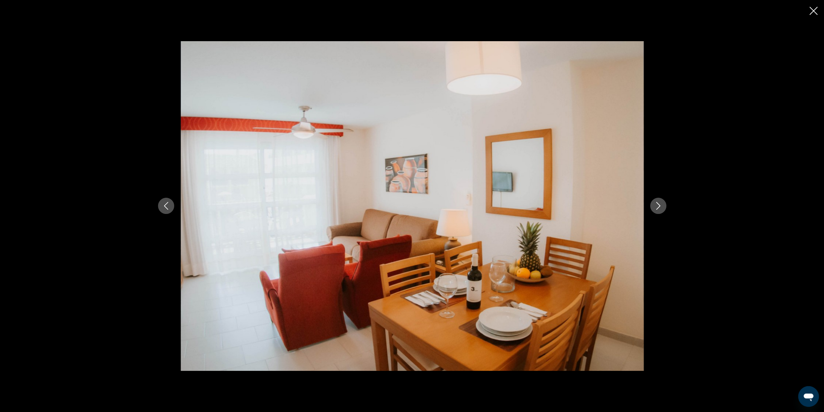
click at [657, 202] on icon "Next image" at bounding box center [658, 206] width 8 height 8
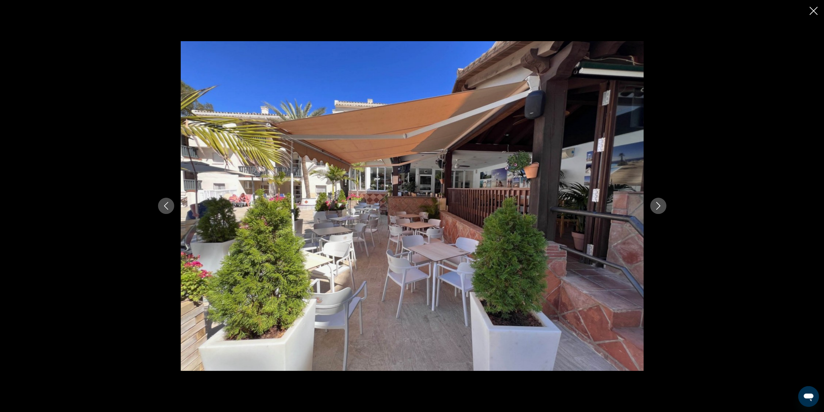
click at [818, 9] on div "prev next" at bounding box center [412, 206] width 824 height 412
click at [812, 10] on icon "Close slideshow" at bounding box center [813, 11] width 8 height 8
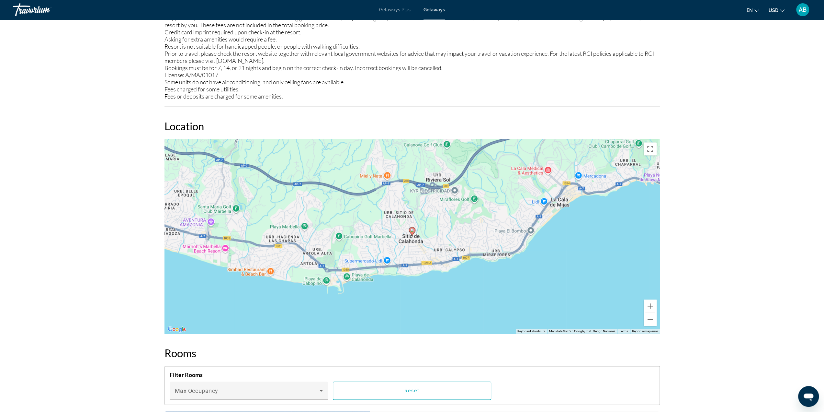
scroll to position [809, 0]
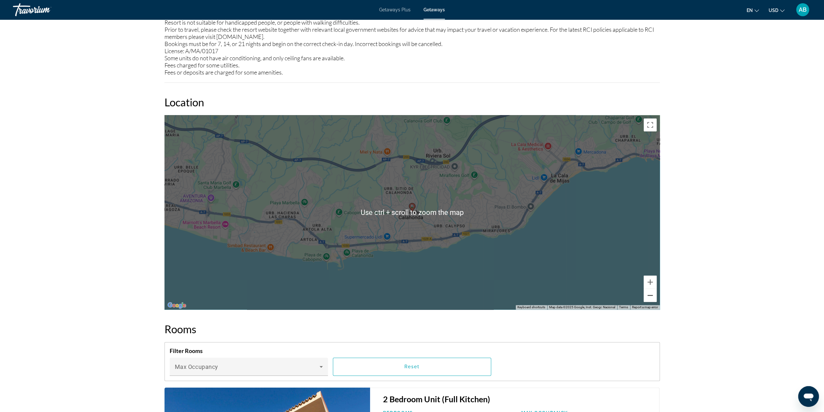
click at [651, 297] on button "Zoom out" at bounding box center [650, 294] width 13 height 13
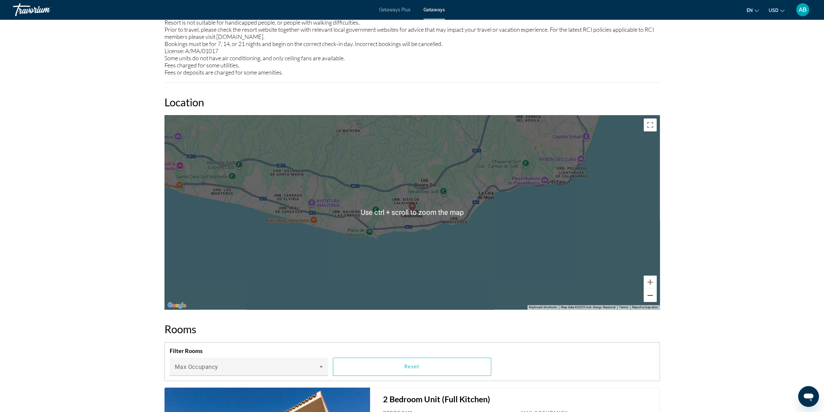
click at [651, 297] on button "Zoom out" at bounding box center [650, 294] width 13 height 13
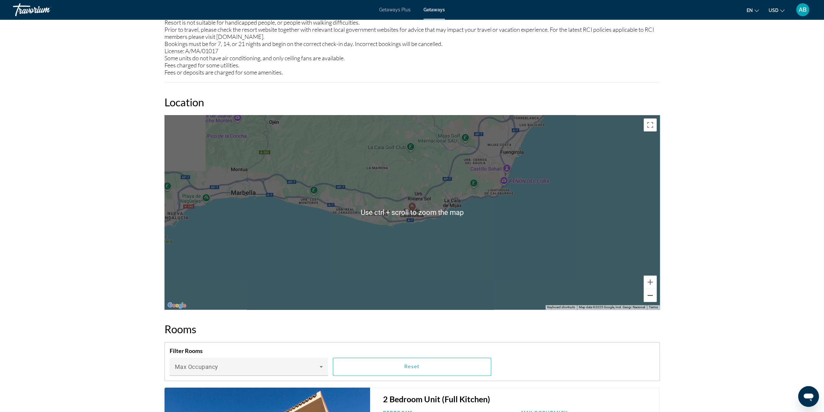
click at [651, 297] on button "Zoom out" at bounding box center [650, 294] width 13 height 13
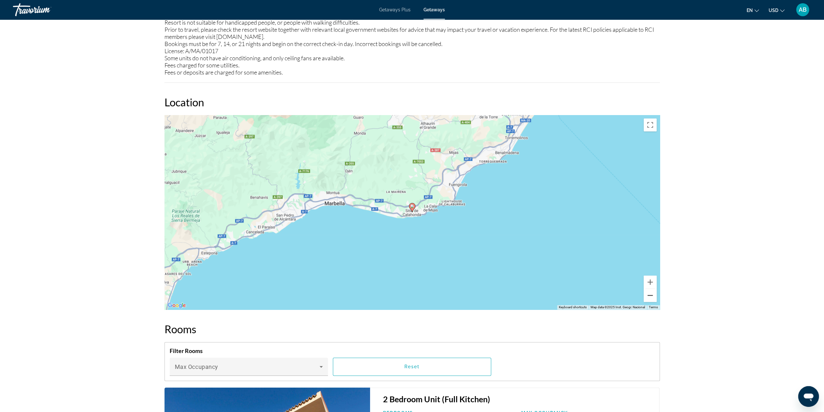
click at [651, 297] on button "Zoom out" at bounding box center [650, 294] width 13 height 13
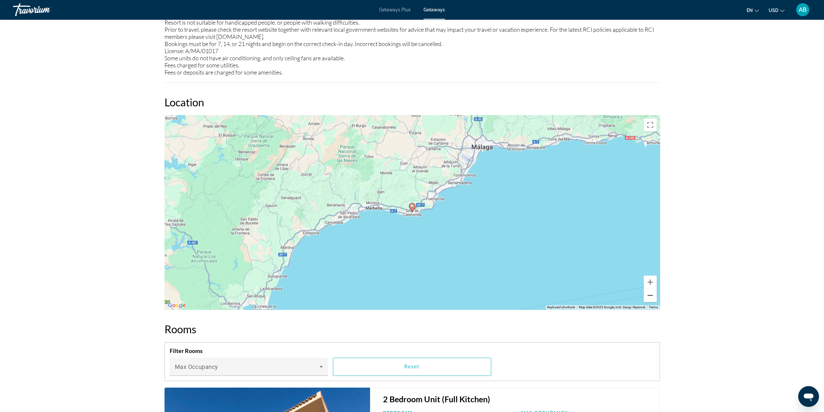
click at [651, 297] on button "Zoom out" at bounding box center [650, 294] width 13 height 13
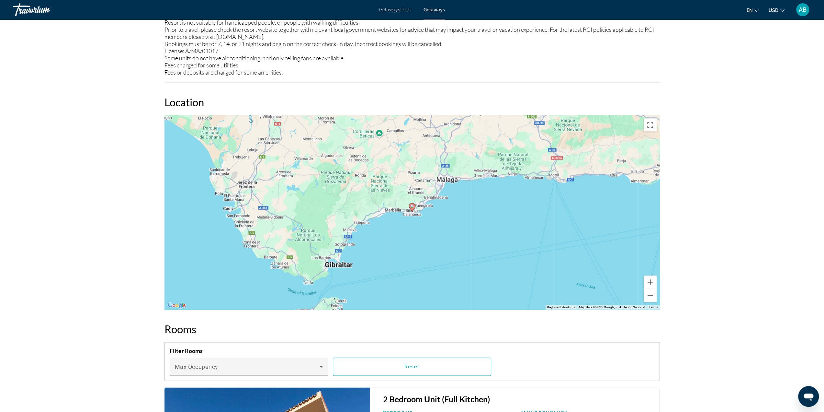
click at [645, 282] on button "Zoom in" at bounding box center [650, 281] width 13 height 13
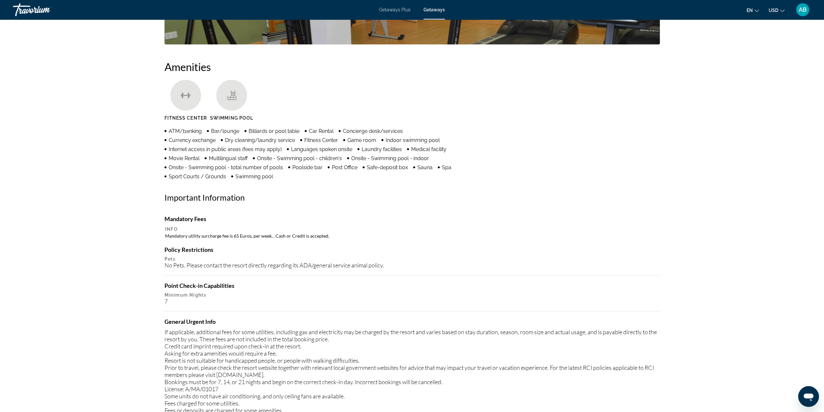
scroll to position [449, 0]
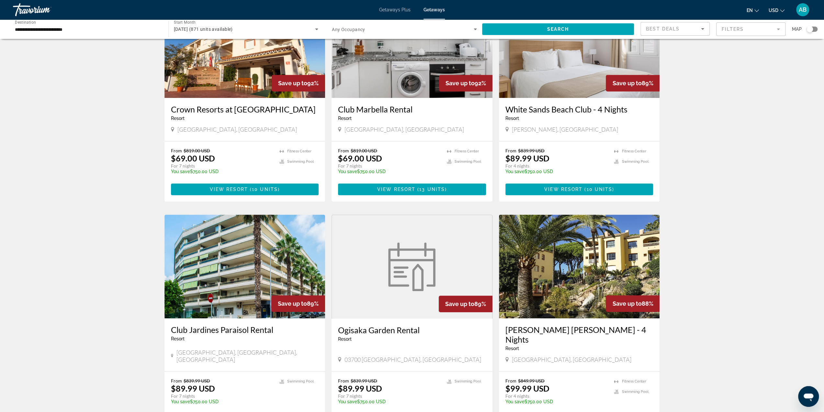
scroll to position [324, 0]
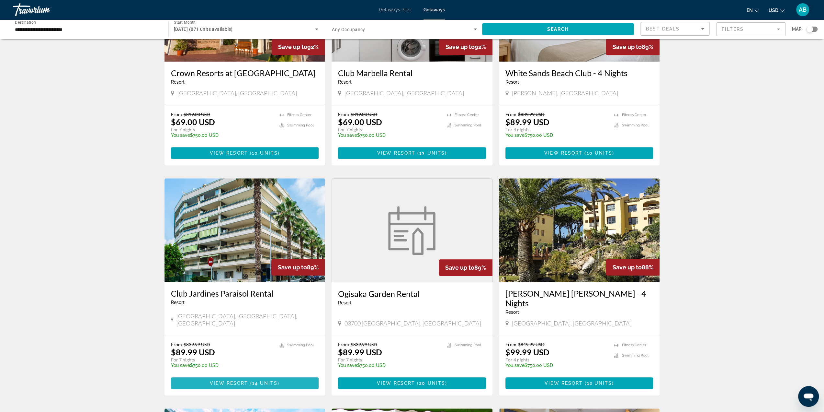
click at [251, 377] on span "Main content" at bounding box center [245, 383] width 148 height 16
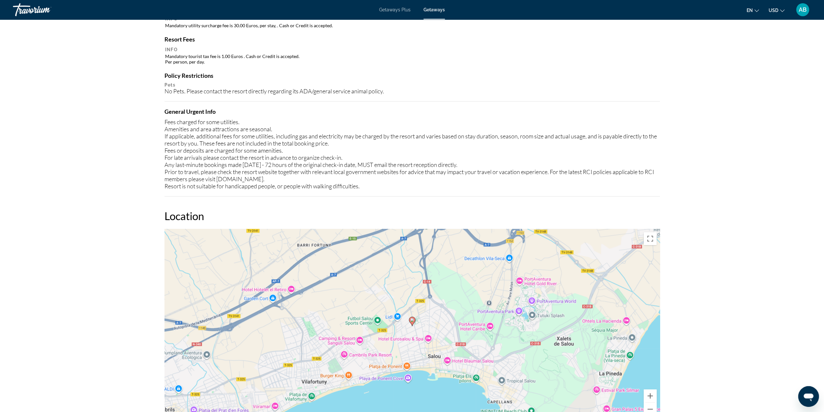
scroll to position [745, 0]
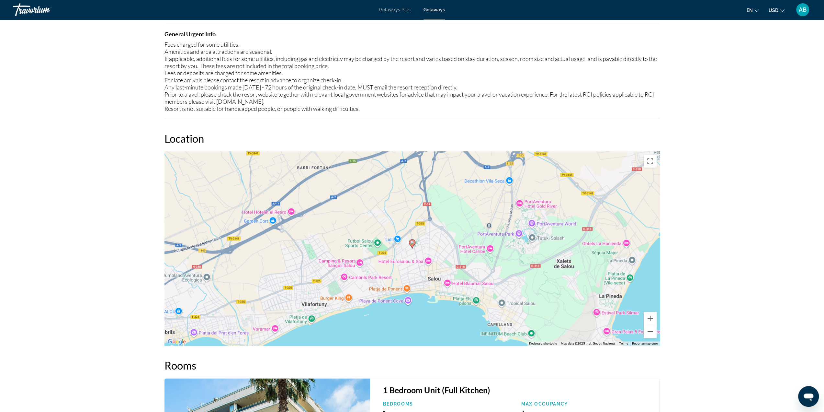
click at [653, 333] on button "Zoom out" at bounding box center [650, 331] width 13 height 13
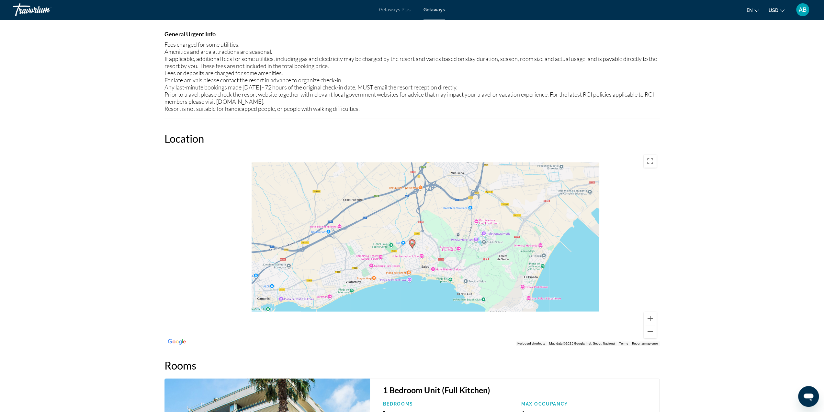
click at [653, 333] on button "Zoom out" at bounding box center [650, 331] width 13 height 13
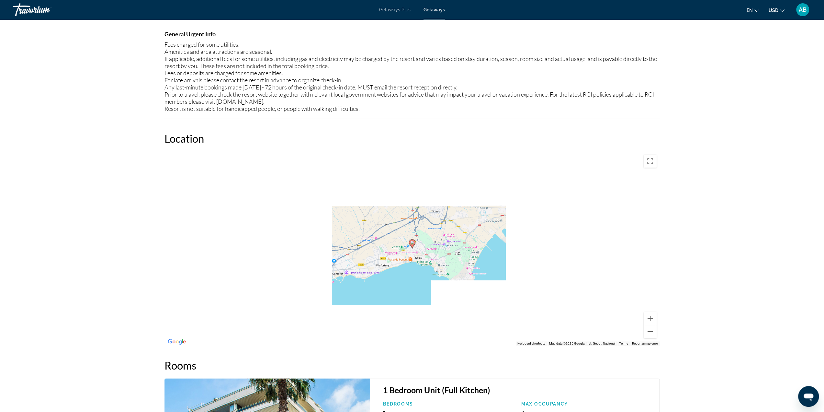
click at [653, 333] on button "Zoom out" at bounding box center [650, 331] width 13 height 13
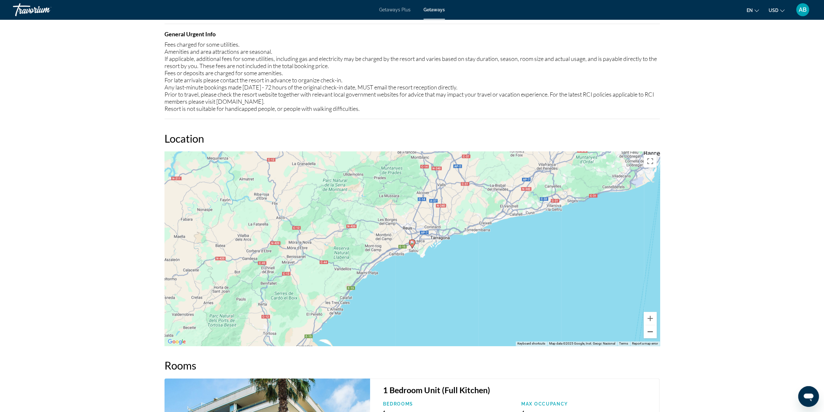
click at [653, 333] on button "Zoom out" at bounding box center [650, 331] width 13 height 13
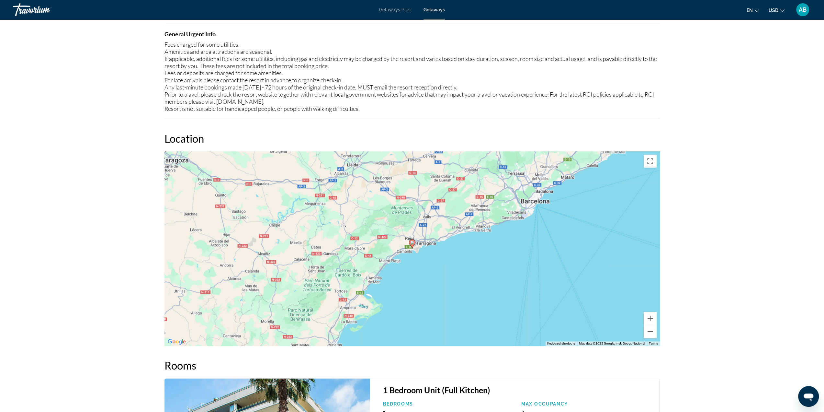
click at [653, 333] on button "Zoom out" at bounding box center [650, 331] width 13 height 13
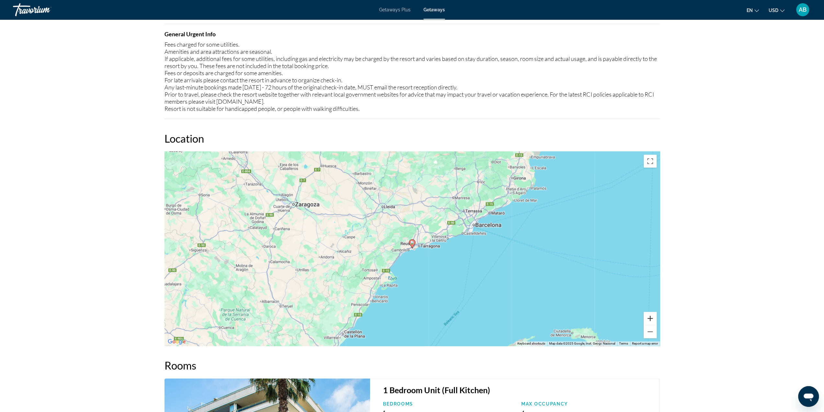
click at [653, 320] on button "Zoom in" at bounding box center [650, 317] width 13 height 13
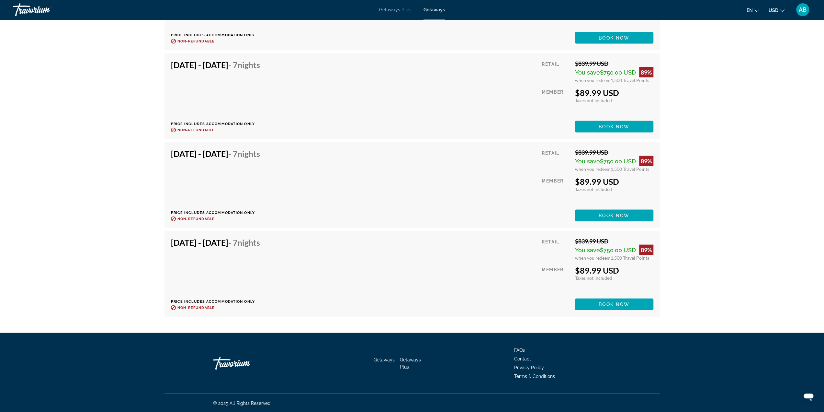
scroll to position [1156, 0]
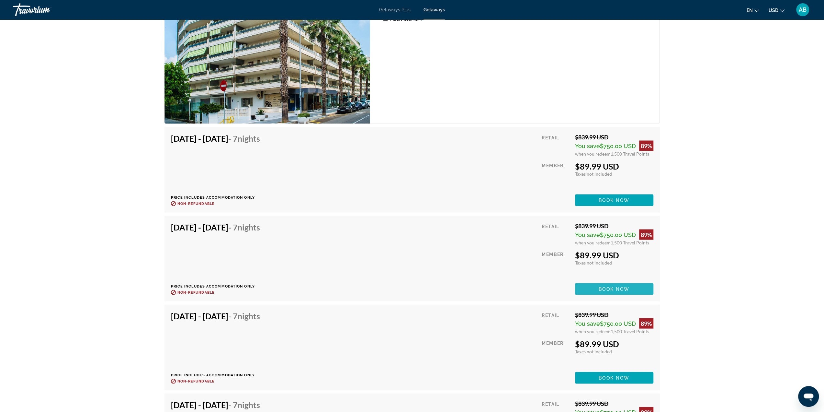
click at [610, 288] on span "Book now" at bounding box center [614, 288] width 31 height 5
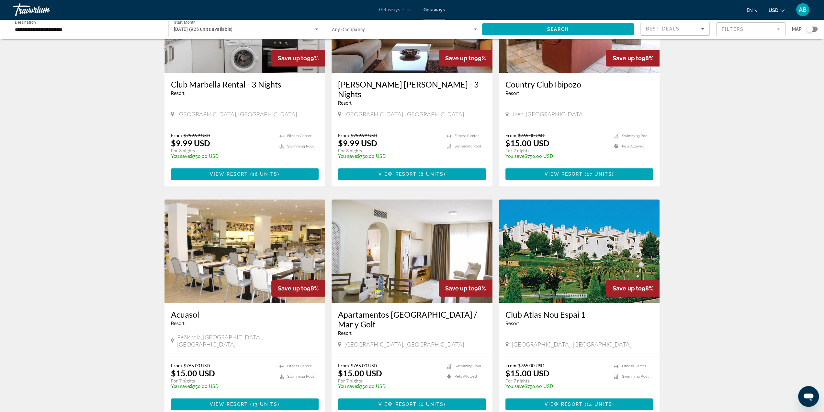
scroll to position [324, 0]
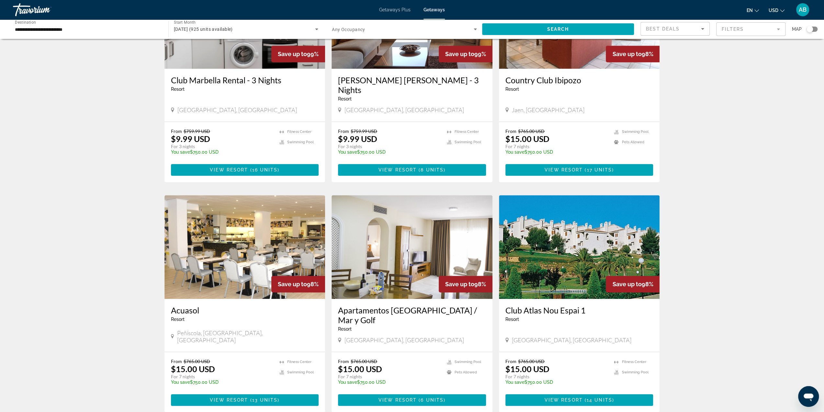
click at [302, 392] on span "Main content" at bounding box center [245, 400] width 148 height 16
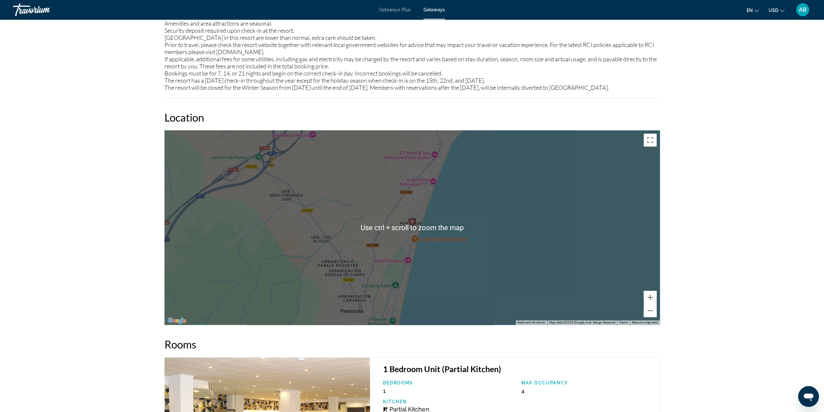
scroll to position [809, 0]
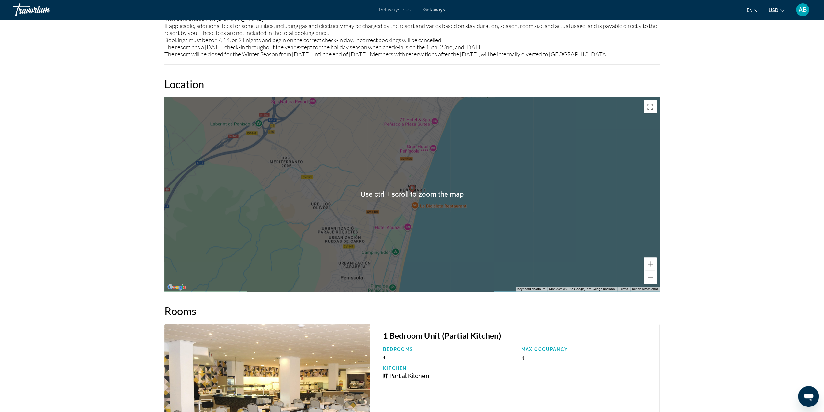
click at [653, 283] on button "Zoom out" at bounding box center [650, 276] width 13 height 13
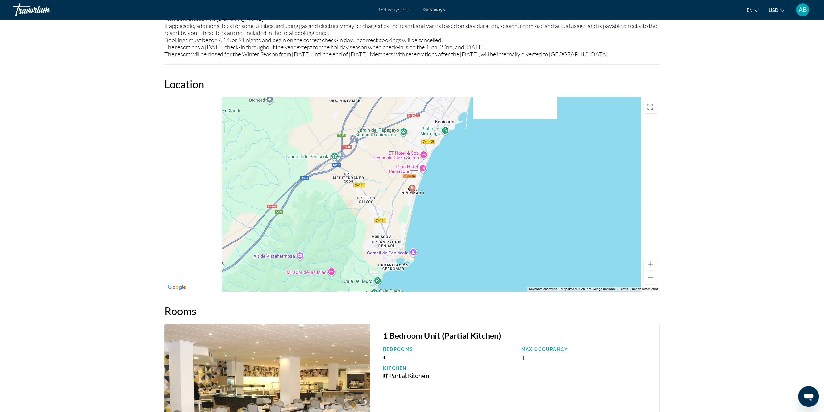
click at [653, 283] on button "Zoom out" at bounding box center [650, 276] width 13 height 13
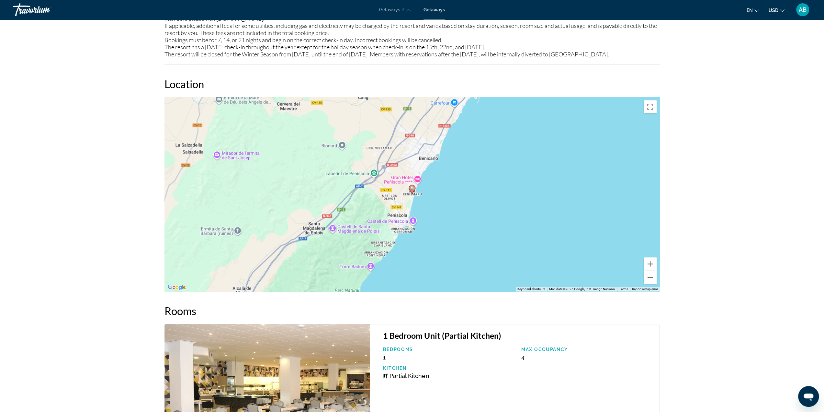
click at [653, 283] on button "Zoom out" at bounding box center [650, 276] width 13 height 13
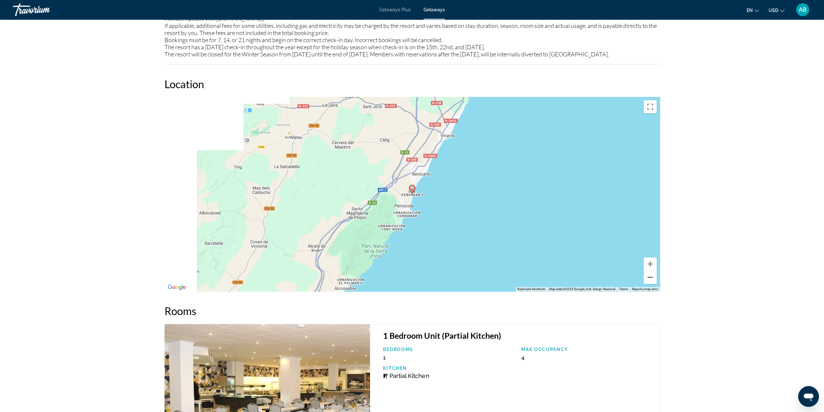
click at [653, 283] on button "Zoom out" at bounding box center [650, 276] width 13 height 13
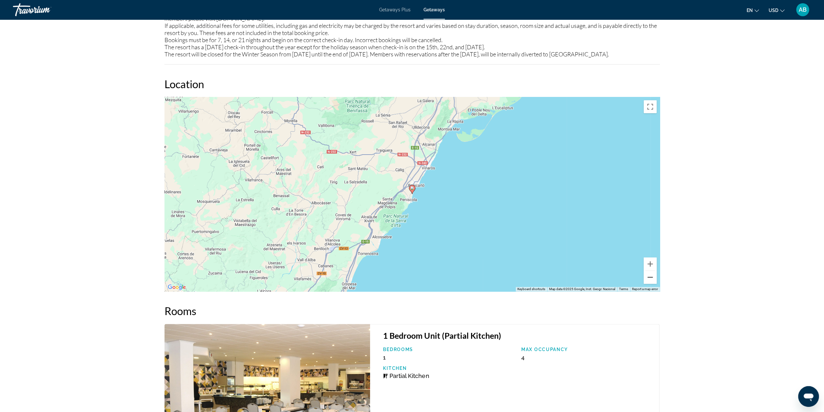
click at [653, 283] on button "Zoom out" at bounding box center [650, 276] width 13 height 13
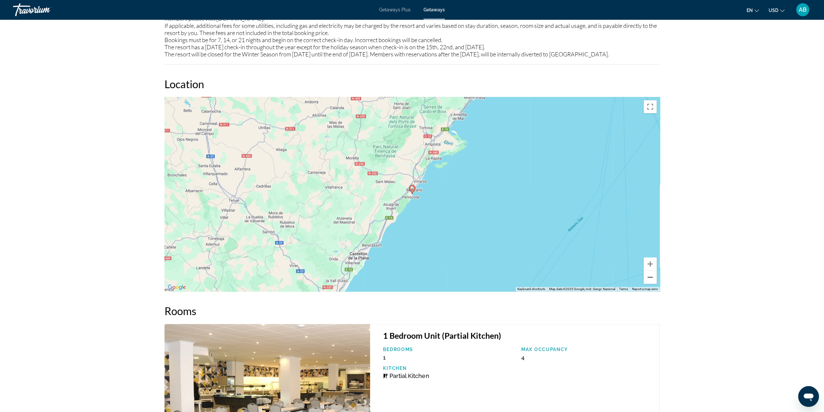
click at [653, 283] on button "Zoom out" at bounding box center [650, 276] width 13 height 13
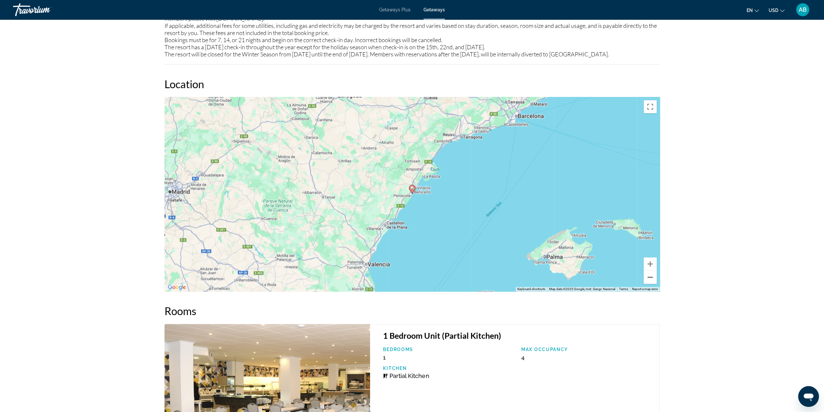
click at [653, 283] on button "Zoom out" at bounding box center [650, 276] width 13 height 13
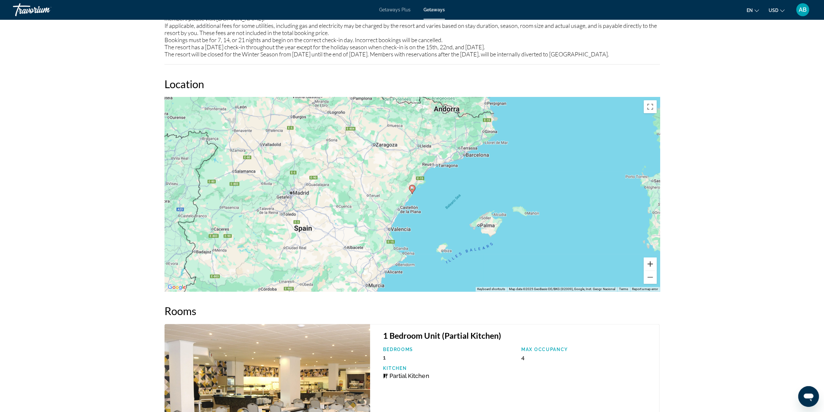
click at [647, 270] on button "Zoom in" at bounding box center [650, 263] width 13 height 13
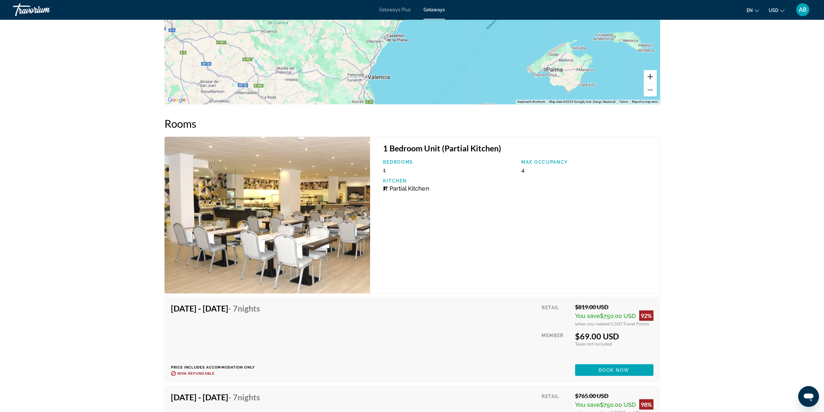
scroll to position [1076, 0]
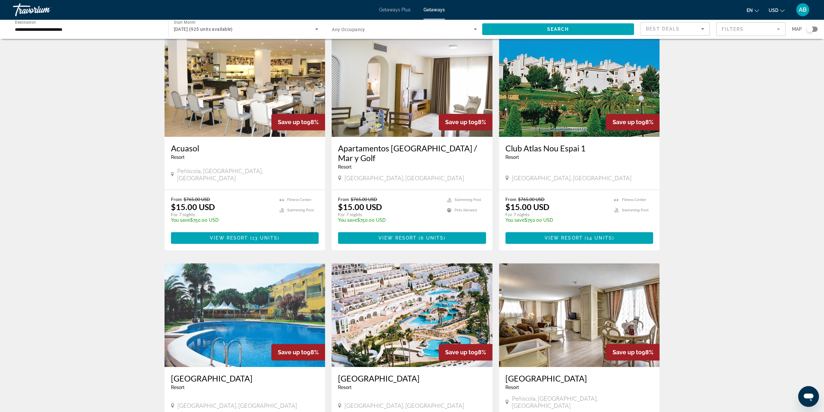
scroll to position [615, 0]
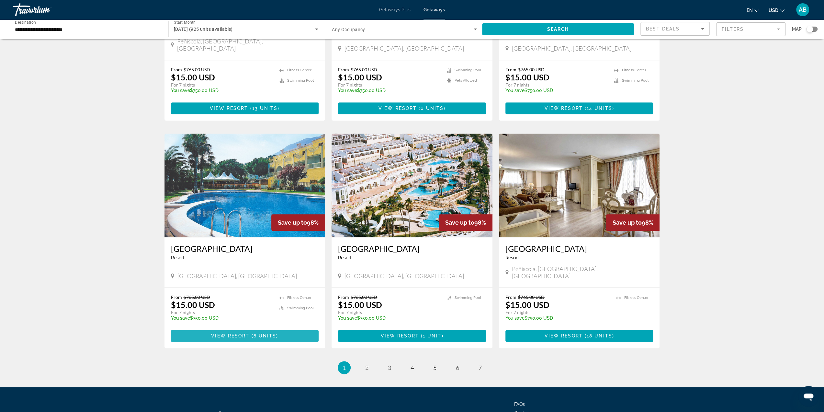
click at [297, 328] on span "Main content" at bounding box center [245, 336] width 148 height 16
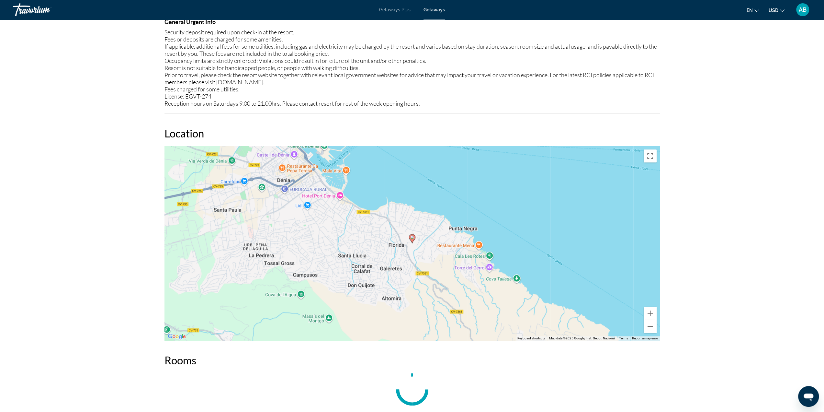
scroll to position [745, 0]
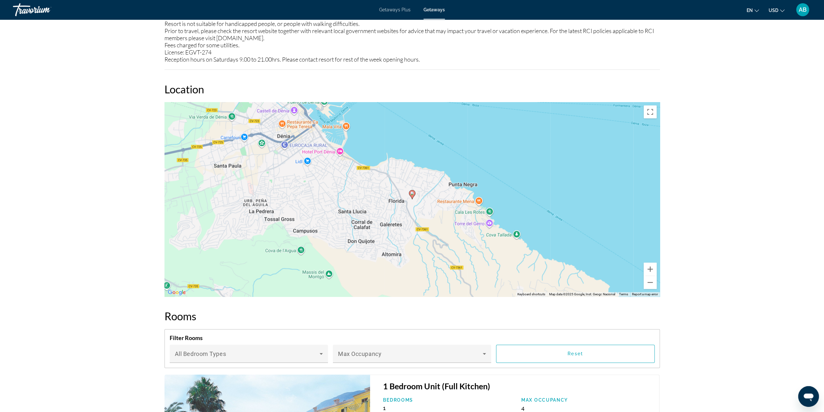
drag, startPoint x: 659, startPoint y: 279, endPoint x: 657, endPoint y: 282, distance: 3.7
click at [659, 280] on div "To activate drag with keyboard, press Alt + Enter. Once in keyboard drag state,…" at bounding box center [411, 199] width 495 height 194
click at [655, 283] on button "Zoom out" at bounding box center [650, 282] width 13 height 13
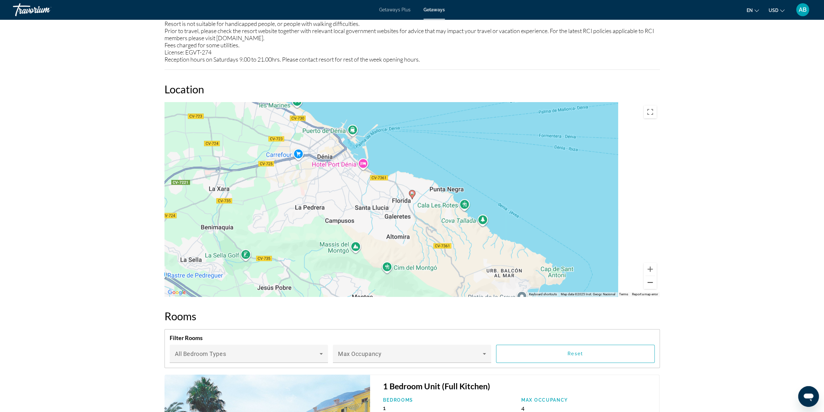
click at [655, 283] on button "Zoom out" at bounding box center [650, 282] width 13 height 13
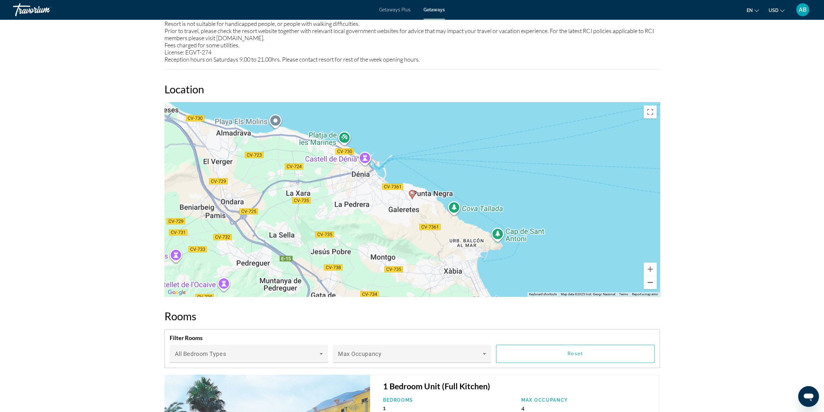
click at [655, 283] on button "Zoom out" at bounding box center [650, 282] width 13 height 13
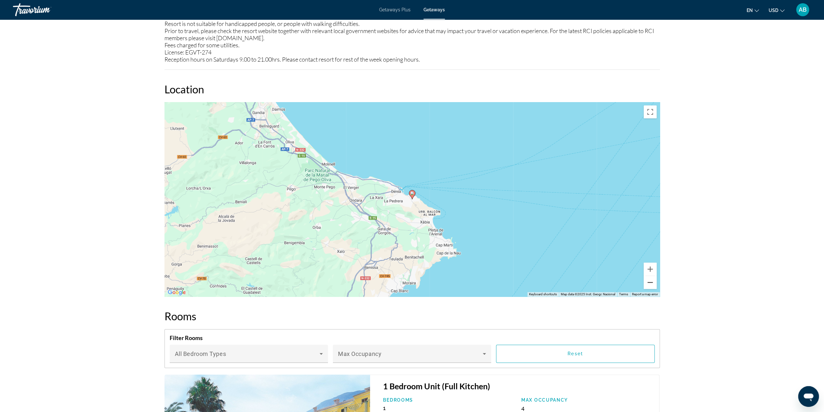
click at [655, 283] on button "Zoom out" at bounding box center [650, 282] width 13 height 13
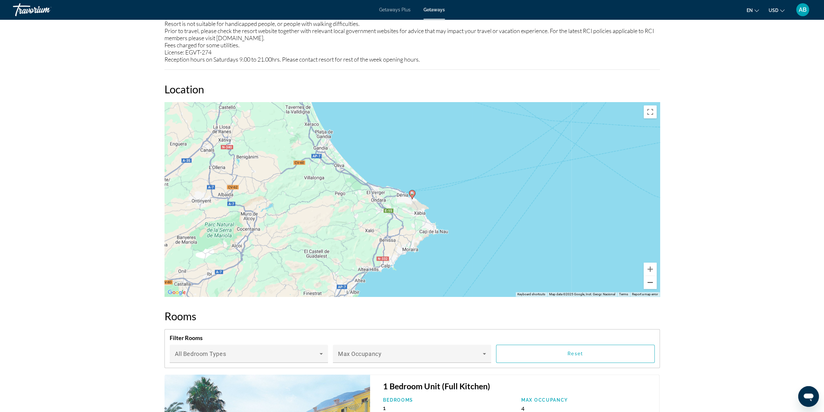
click at [655, 283] on button "Zoom out" at bounding box center [650, 282] width 13 height 13
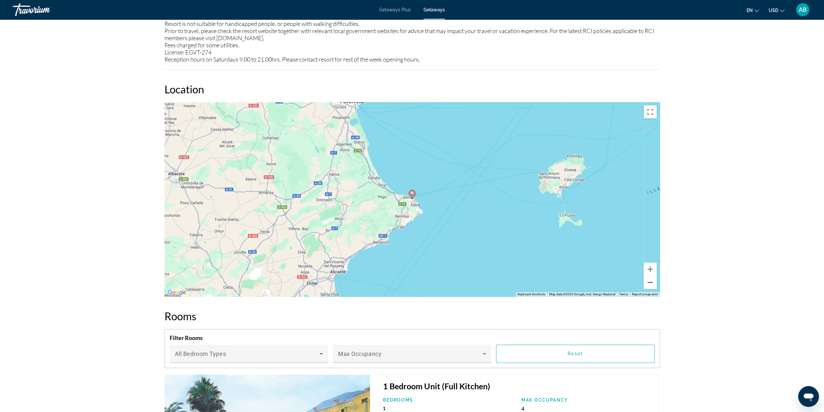
click at [655, 283] on button "Zoom out" at bounding box center [650, 282] width 13 height 13
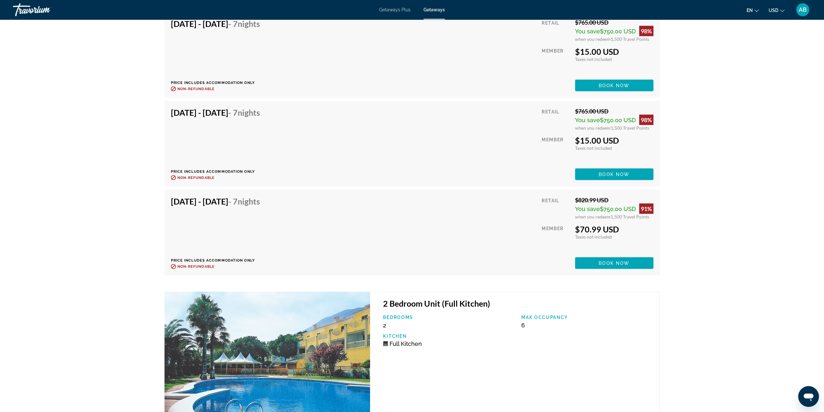
scroll to position [1227, 0]
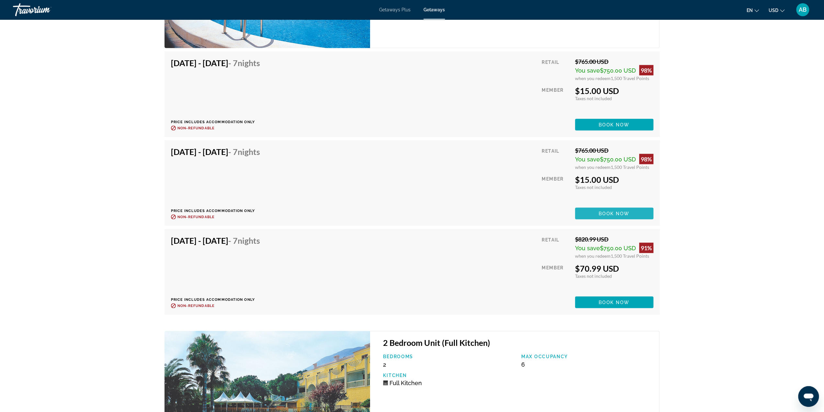
click at [632, 211] on span "Main content" at bounding box center [614, 213] width 78 height 16
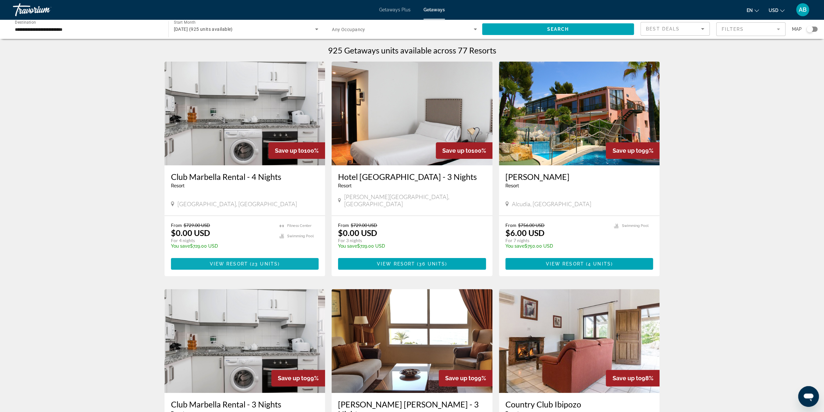
click at [240, 261] on span "View Resort" at bounding box center [229, 263] width 38 height 5
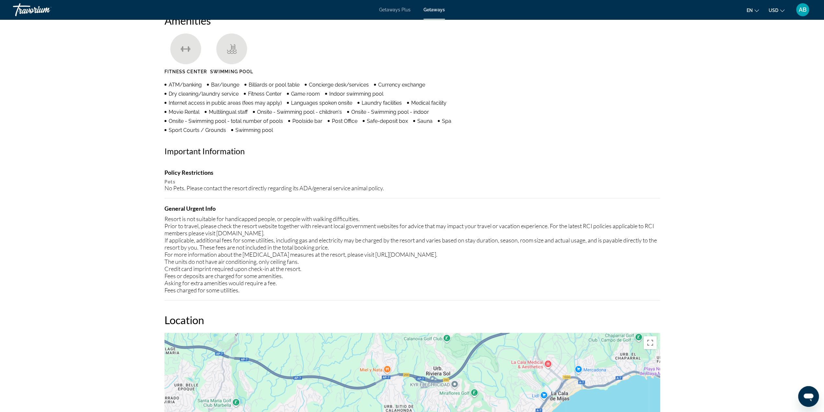
scroll to position [680, 0]
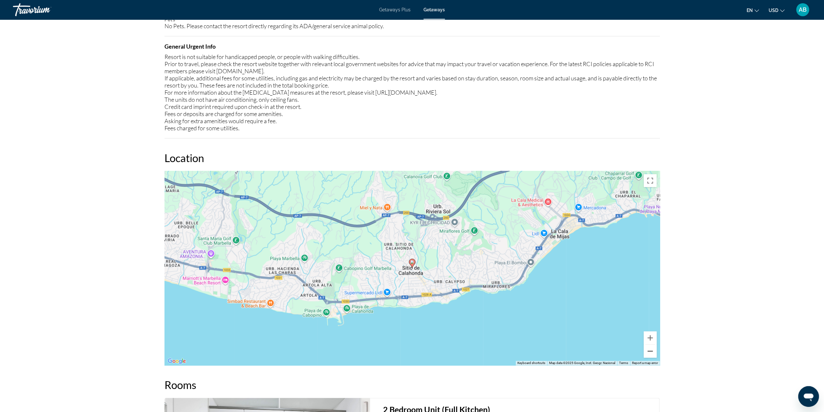
click at [656, 353] on button "Zoom out" at bounding box center [650, 350] width 13 height 13
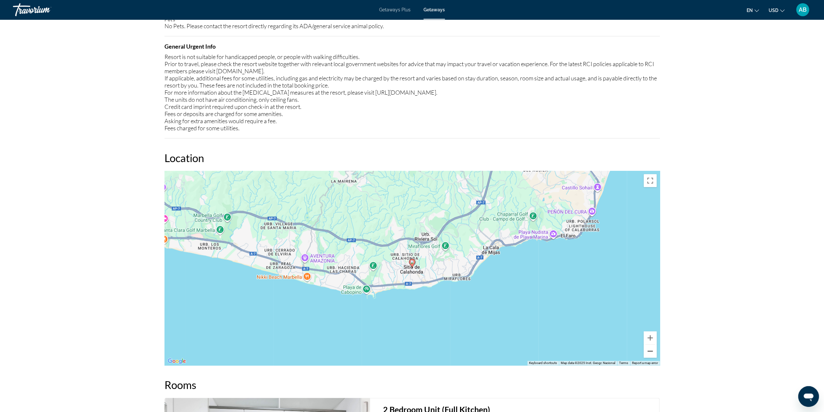
click at [654, 353] on button "Zoom out" at bounding box center [650, 350] width 13 height 13
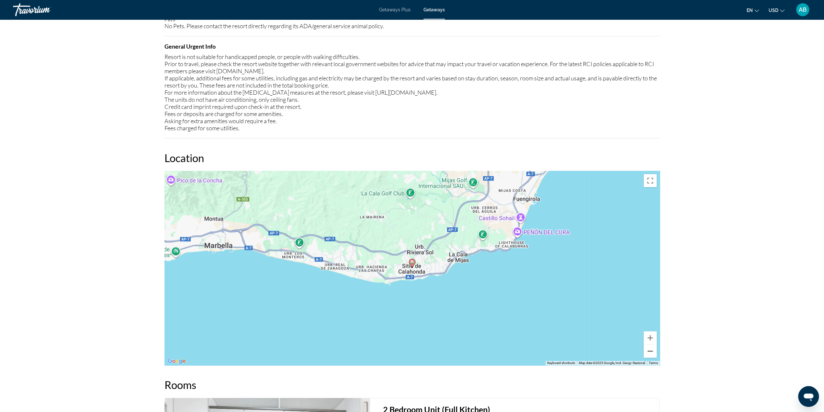
click at [654, 353] on button "Zoom out" at bounding box center [650, 350] width 13 height 13
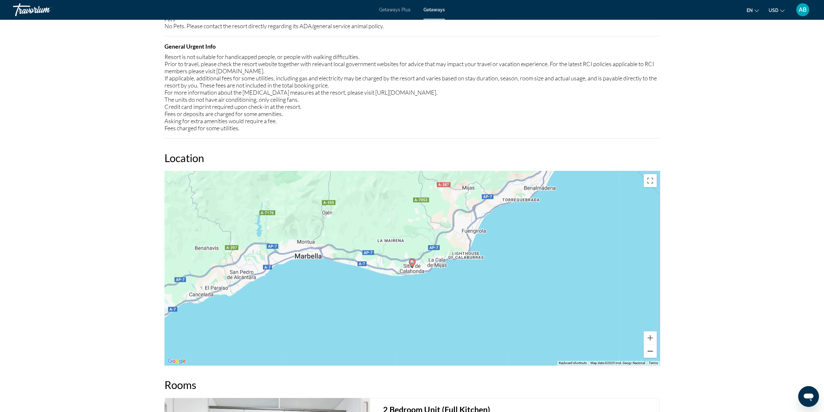
click at [654, 353] on button "Zoom out" at bounding box center [650, 350] width 13 height 13
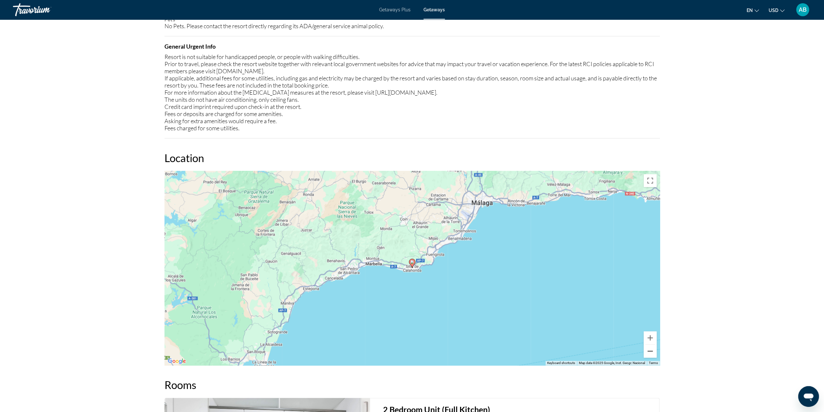
click at [654, 353] on button "Zoom out" at bounding box center [650, 350] width 13 height 13
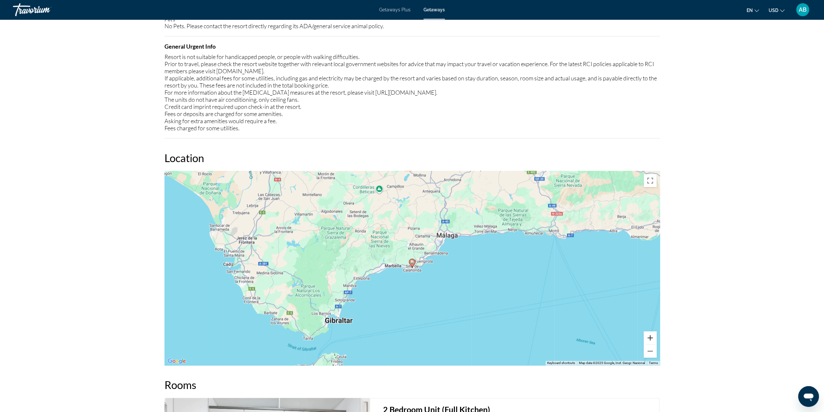
click at [656, 339] on button "Zoom in" at bounding box center [650, 337] width 13 height 13
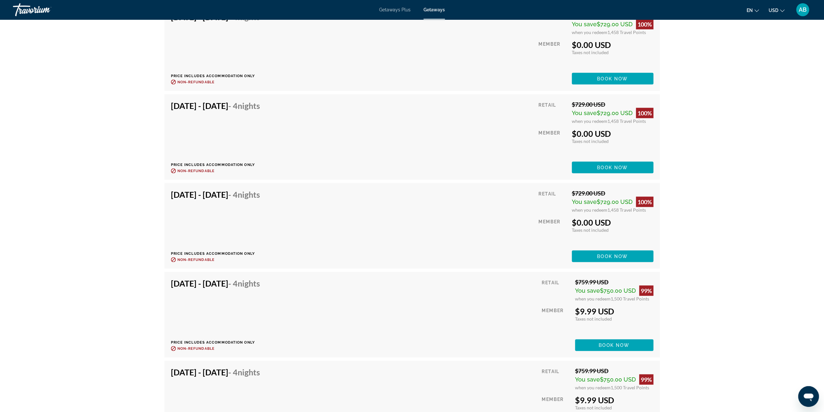
scroll to position [1166, 0]
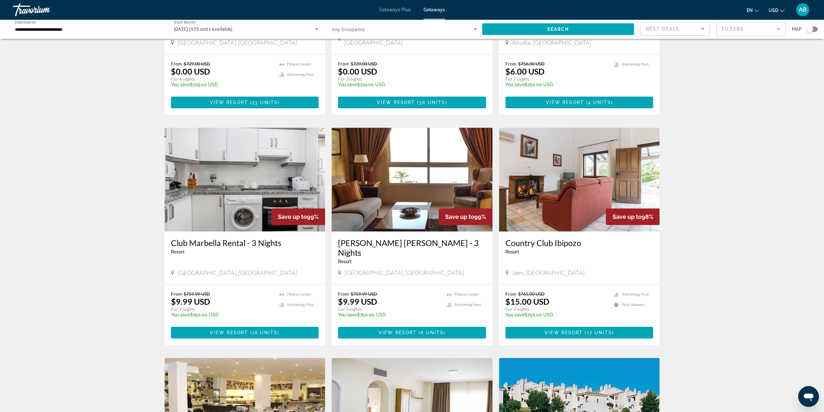
scroll to position [162, 0]
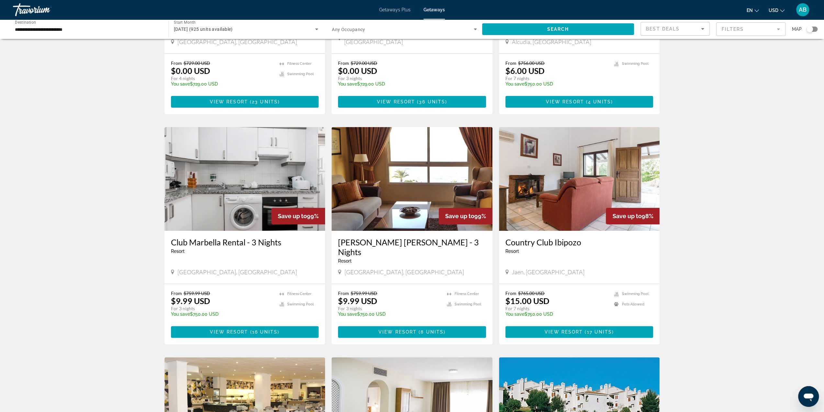
click at [523, 268] on span "Jaen, [GEOGRAPHIC_DATA]" at bounding box center [548, 271] width 73 height 7
drag, startPoint x: 523, startPoint y: 255, endPoint x: 517, endPoint y: 257, distance: 6.3
click at [517, 268] on span "Jaen, [GEOGRAPHIC_DATA]" at bounding box center [548, 271] width 73 height 7
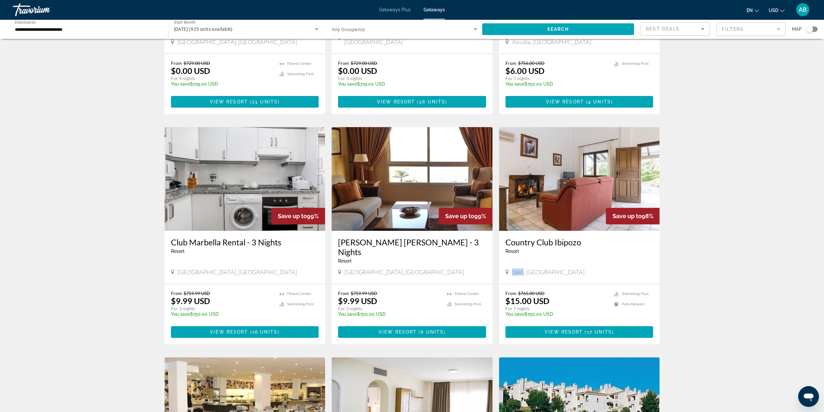
click at [517, 268] on span "Jaen, [GEOGRAPHIC_DATA]" at bounding box center [548, 271] width 73 height 7
click at [725, 250] on div "925 Getaways units available across 77 Resorts Save up to 100% Club Marbella Re…" at bounding box center [412, 354] width 824 height 943
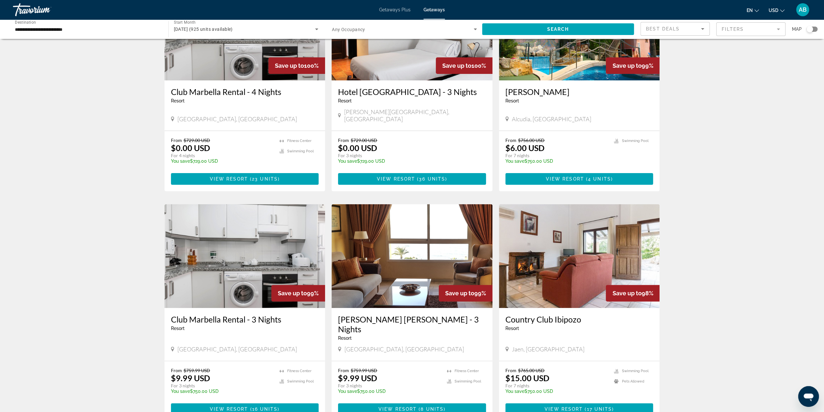
scroll to position [0, 0]
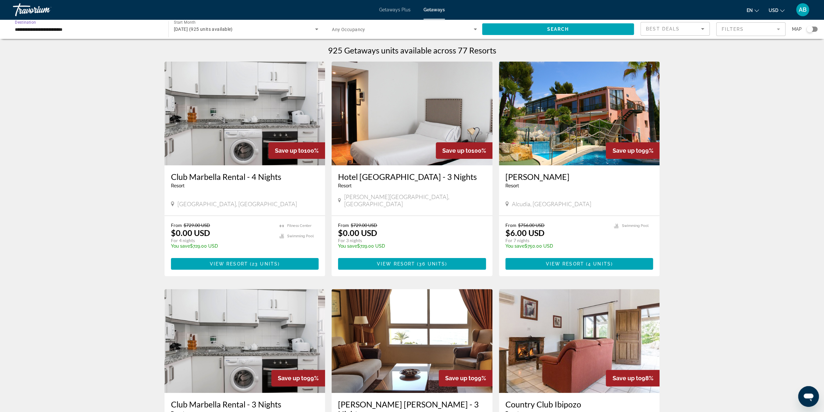
click at [118, 28] on input "**********" at bounding box center [87, 30] width 145 height 8
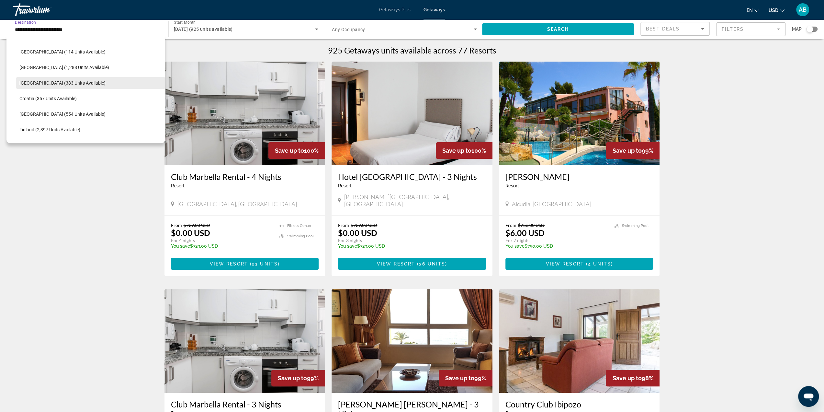
scroll to position [59, 0]
click at [87, 70] on span "Search widget" at bounding box center [93, 69] width 144 height 16
type input "**********"
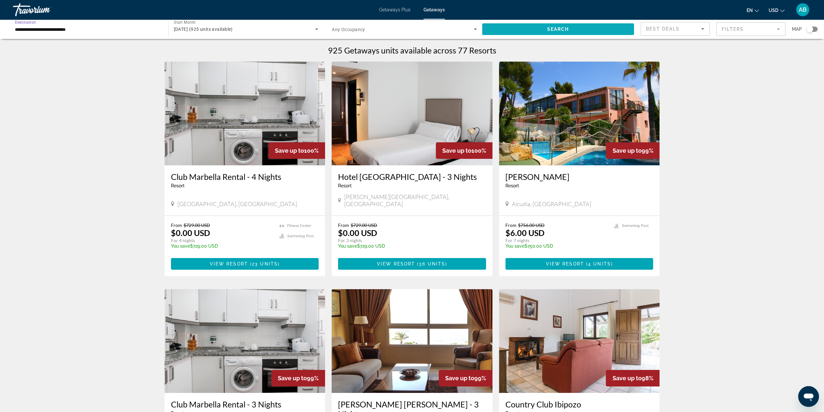
click at [567, 28] on span "Search" at bounding box center [558, 29] width 22 height 5
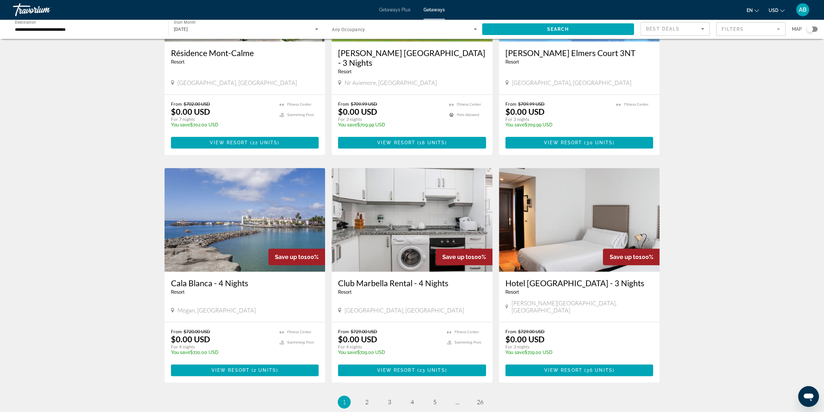
scroll to position [583, 0]
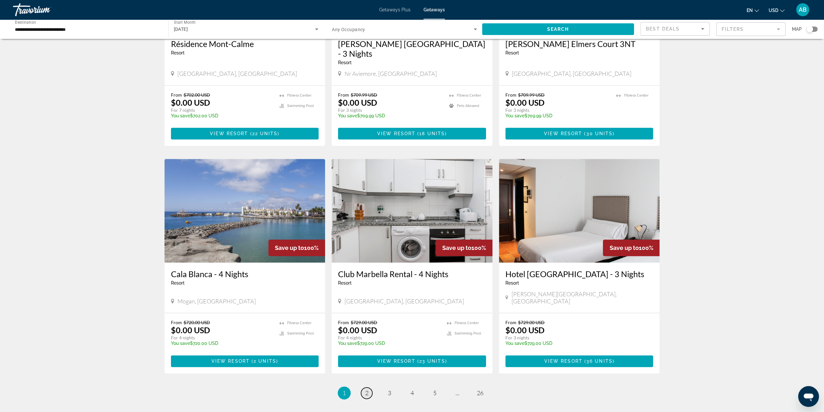
click at [367, 389] on span "2" at bounding box center [366, 392] width 3 height 7
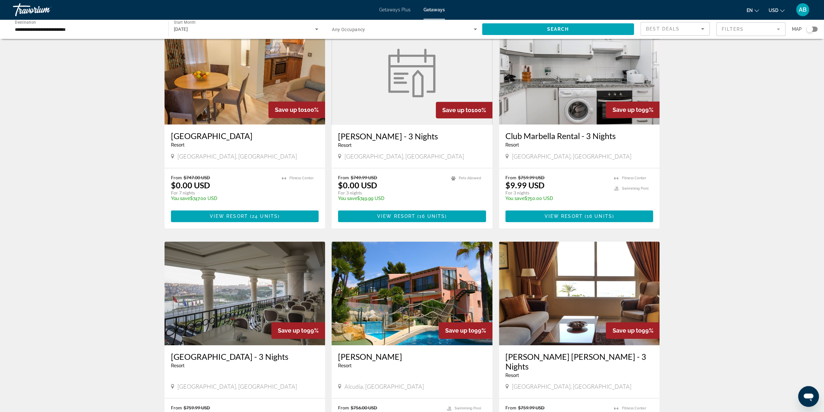
scroll to position [324, 0]
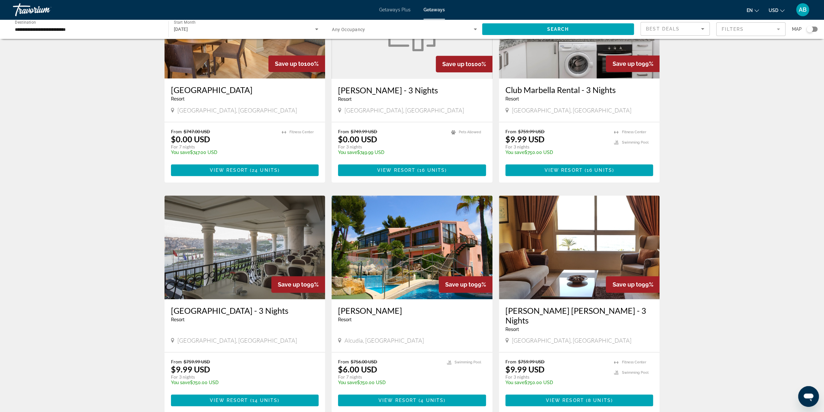
click at [360, 336] on span "Alcudia, [GEOGRAPHIC_DATA]" at bounding box center [384, 339] width 79 height 7
drag, startPoint x: 360, startPoint y: 314, endPoint x: 365, endPoint y: 313, distance: 5.0
click at [365, 336] on span "Alcudia, [GEOGRAPHIC_DATA]" at bounding box center [384, 339] width 79 height 7
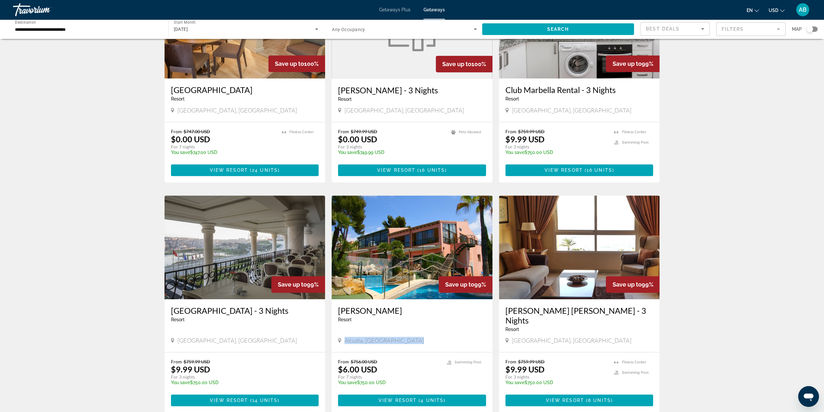
click at [365, 336] on span "Alcudia, [GEOGRAPHIC_DATA]" at bounding box center [384, 339] width 79 height 7
copy span "Alcudia, [GEOGRAPHIC_DATA]"
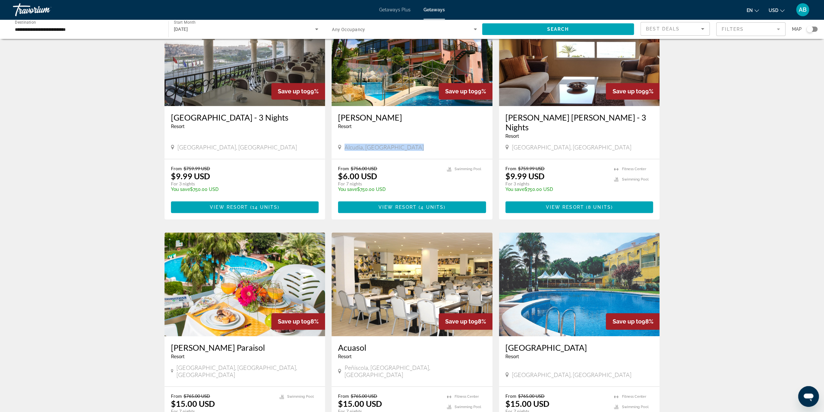
scroll to position [550, 0]
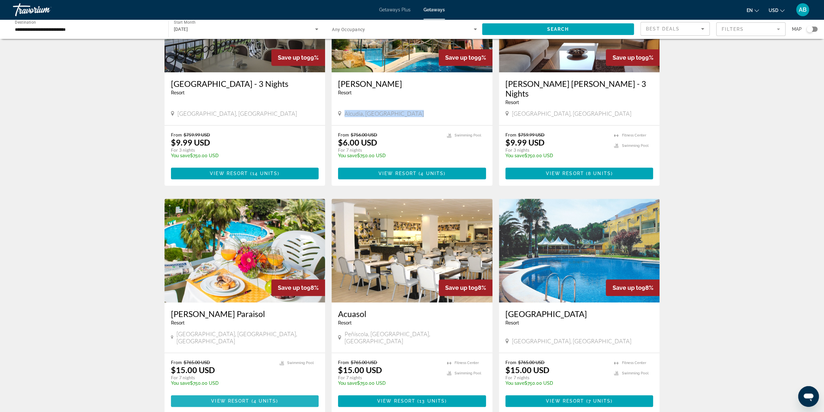
click at [296, 393] on span "Main content" at bounding box center [245, 401] width 148 height 16
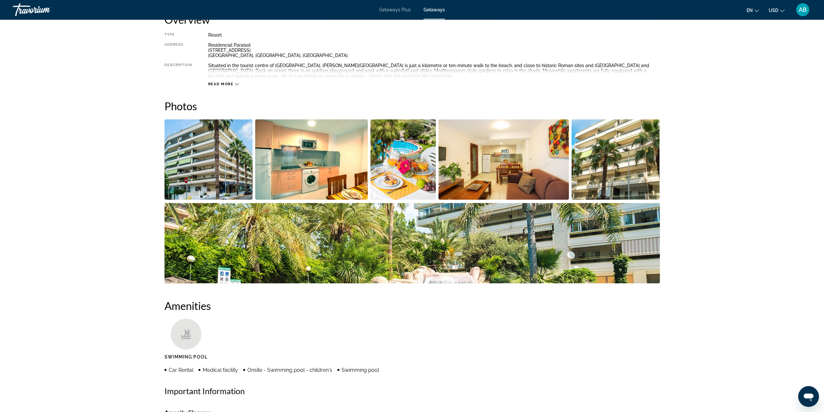
scroll to position [223, 0]
